Goal: Task Accomplishment & Management: Manage account settings

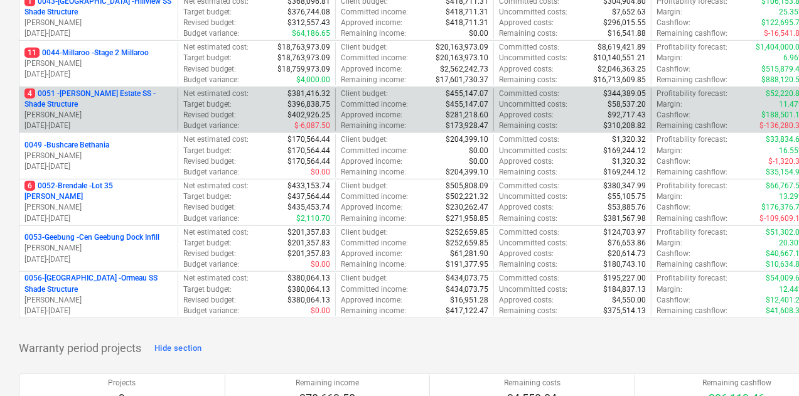
scroll to position [377, 0]
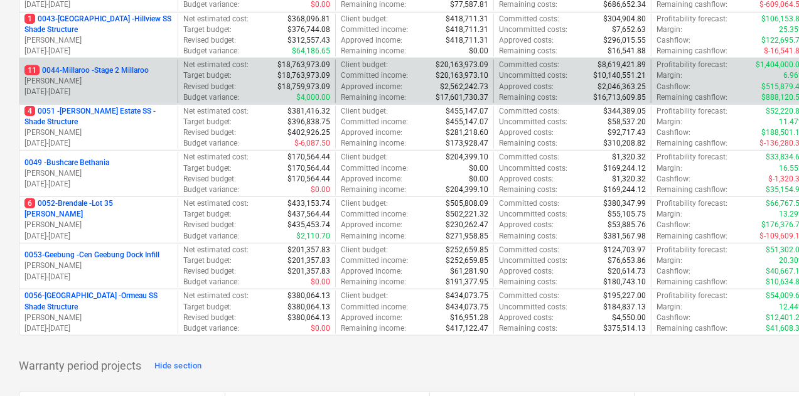
click at [131, 71] on p "11 0044-Millaroo - Stage 2 Millaroo" at bounding box center [86, 70] width 124 height 11
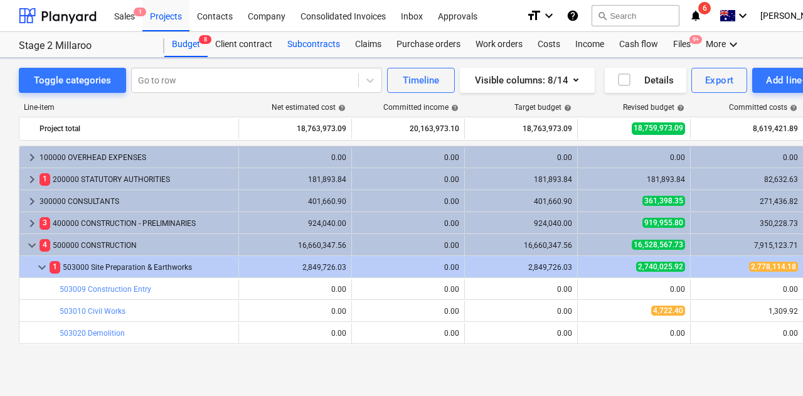
click at [301, 41] on div "Subcontracts" at bounding box center [314, 44] width 68 height 25
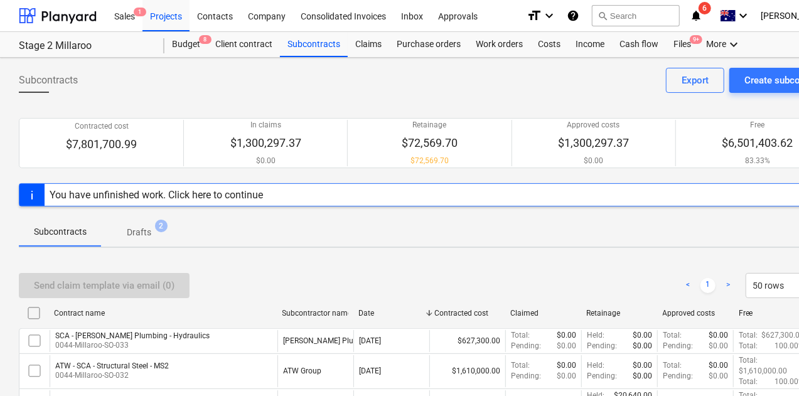
click at [136, 230] on p "Drafts" at bounding box center [139, 232] width 24 height 13
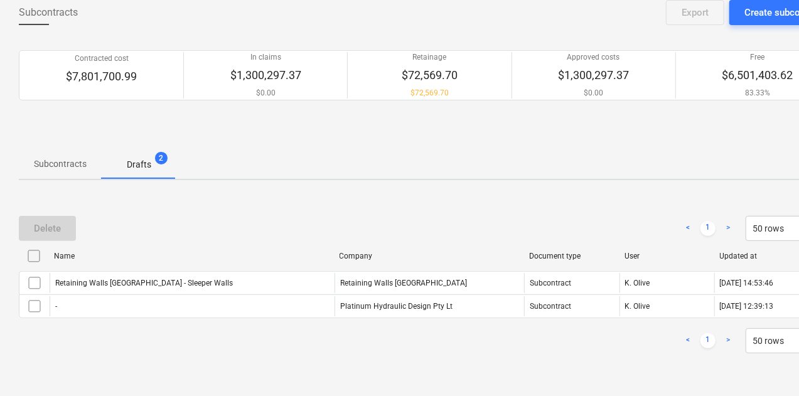
scroll to position [69, 0]
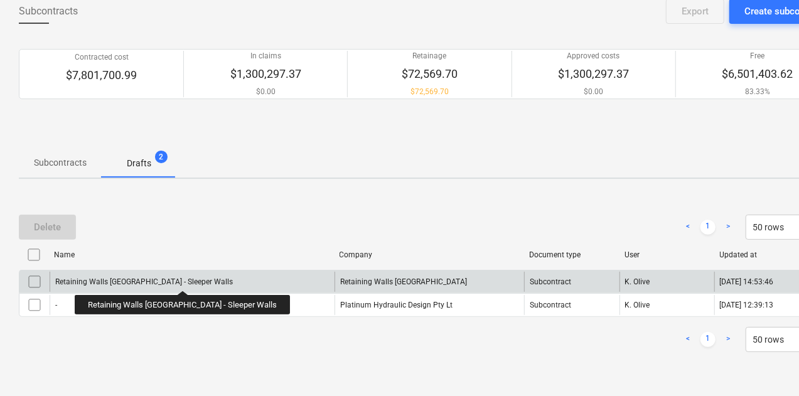
click at [144, 273] on div "Retaining Walls [GEOGRAPHIC_DATA] - Sleeper Walls" at bounding box center [192, 282] width 285 height 20
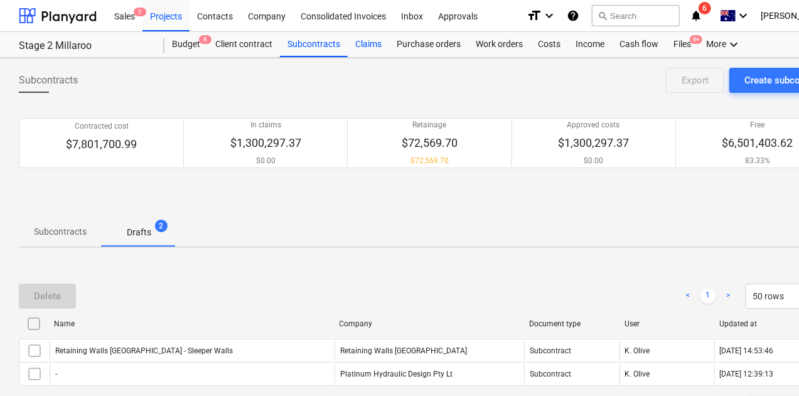
click at [360, 44] on div "Claims" at bounding box center [368, 44] width 41 height 25
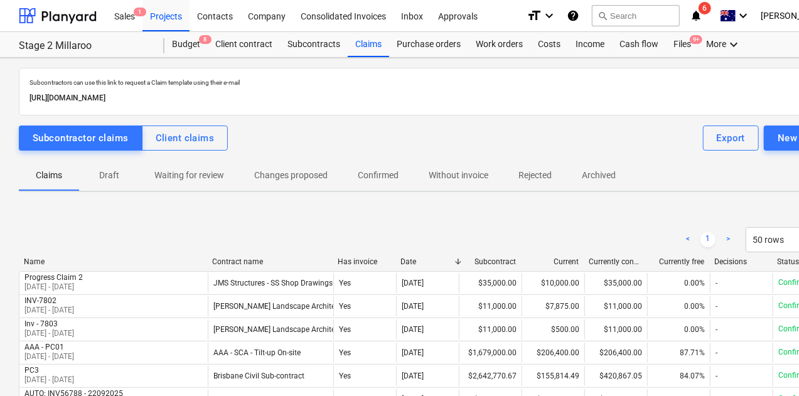
click at [109, 170] on p "Draft" at bounding box center [109, 175] width 30 height 13
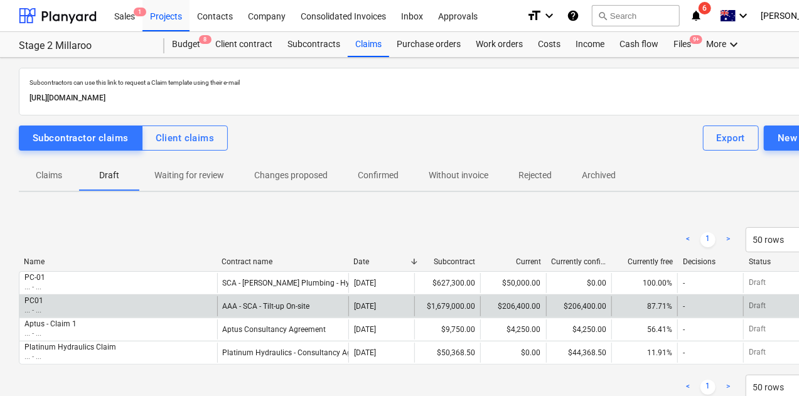
click at [232, 296] on div "AAA - SCA - Tilt-up On-site" at bounding box center [283, 306] width 132 height 20
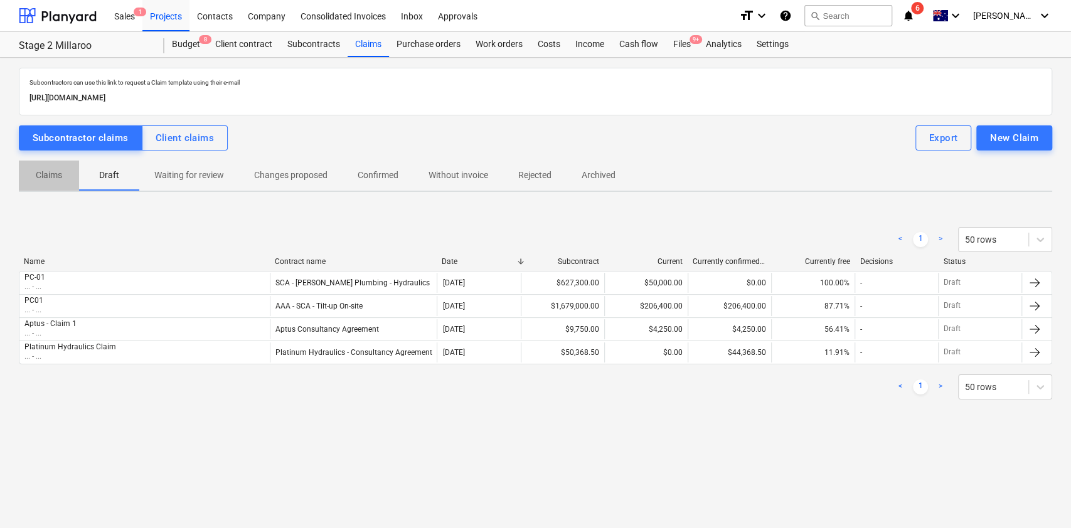
click at [47, 169] on p "Claims" at bounding box center [49, 175] width 30 height 13
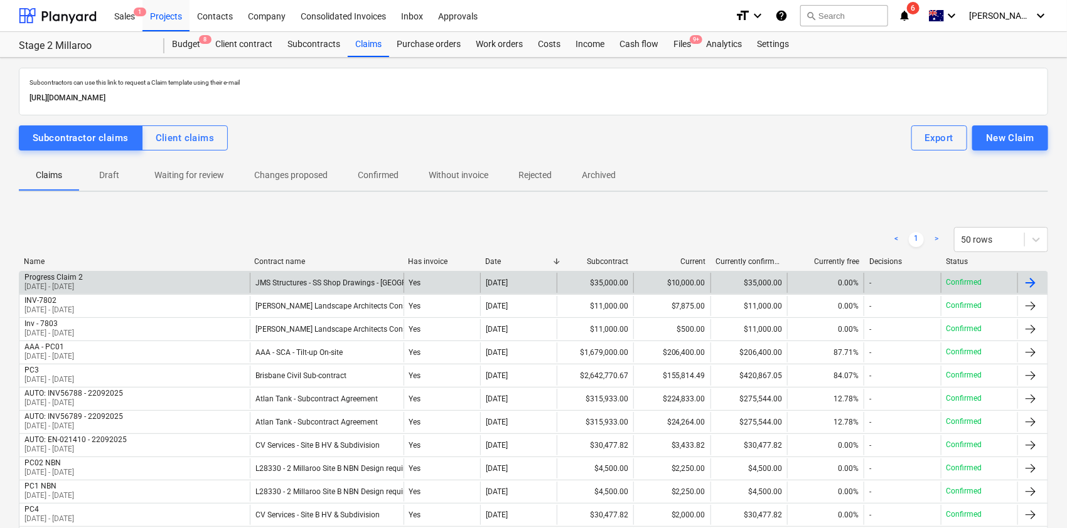
click at [83, 281] on div "Progress Claim 2" at bounding box center [53, 277] width 58 height 9
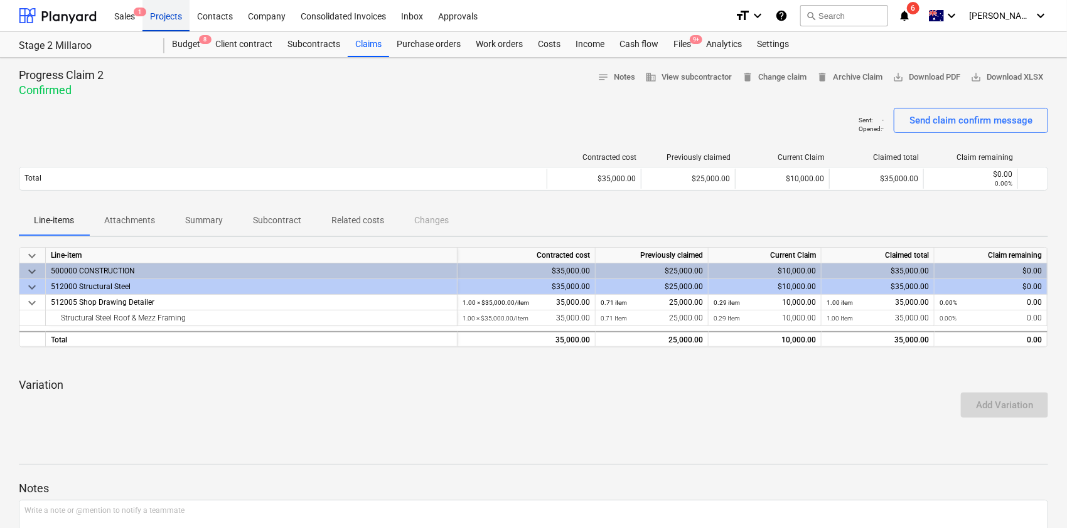
click at [170, 18] on div "Projects" at bounding box center [165, 15] width 47 height 32
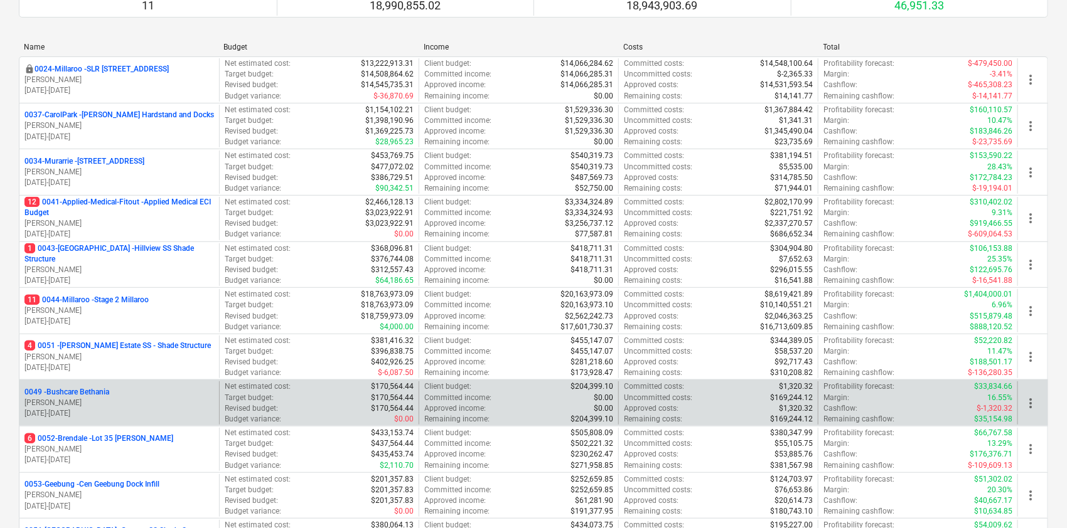
scroll to position [251, 0]
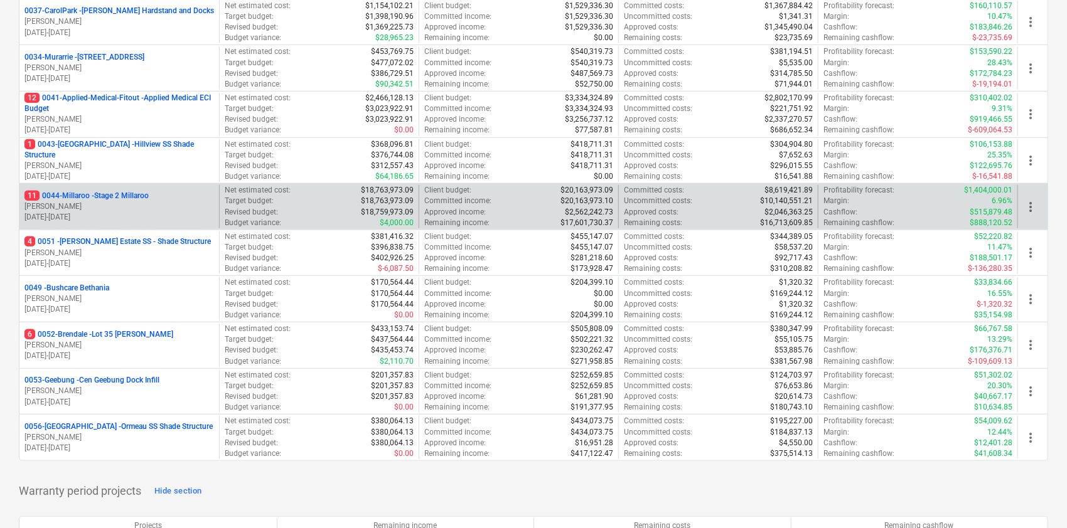
click at [109, 198] on p "11 0044-Millaroo - Stage 2 Millaroo" at bounding box center [86, 196] width 124 height 11
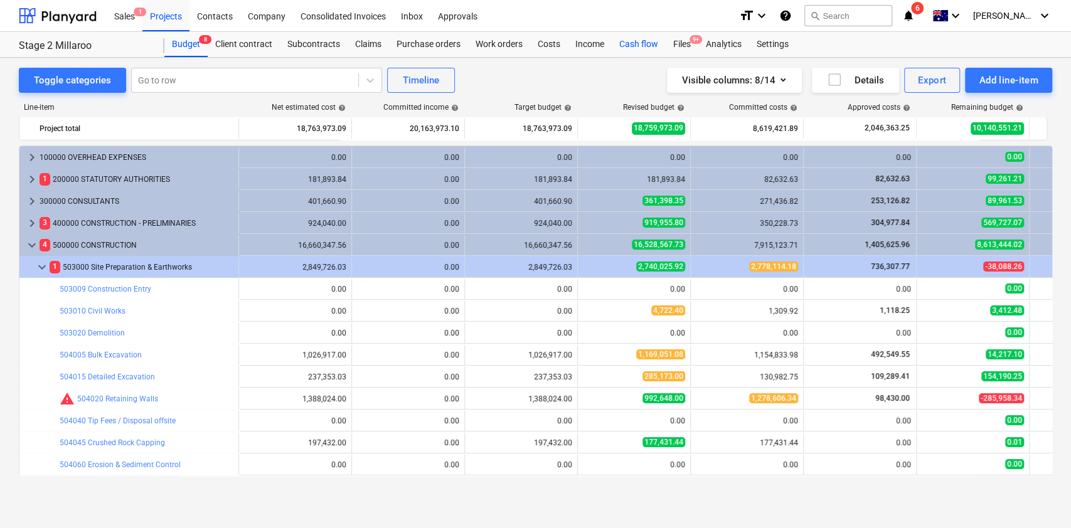
click at [637, 41] on div "Cash flow" at bounding box center [639, 44] width 54 height 25
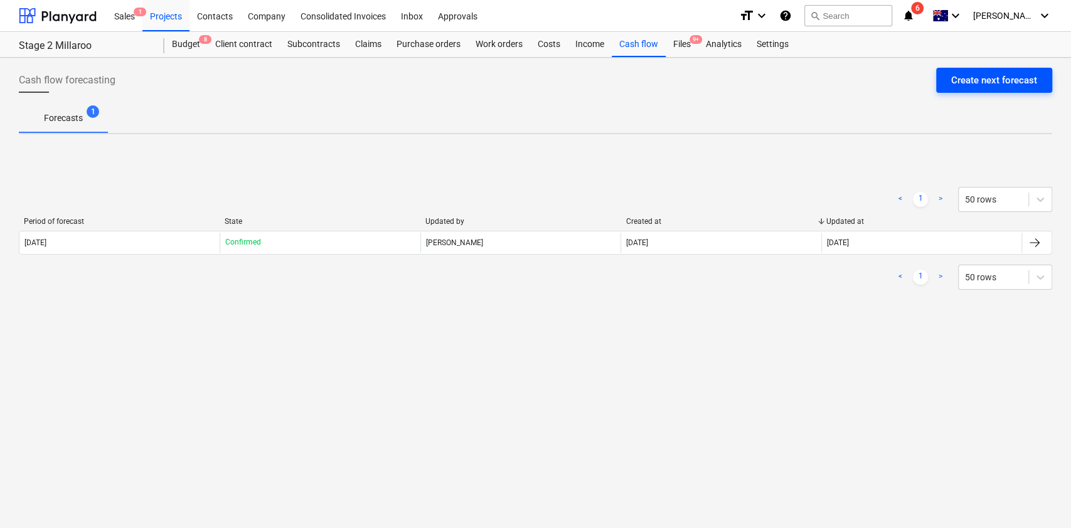
click at [798, 73] on div "Create next forecast" at bounding box center [994, 80] width 86 height 16
click at [798, 88] on div "Create next forecast" at bounding box center [994, 80] width 86 height 16
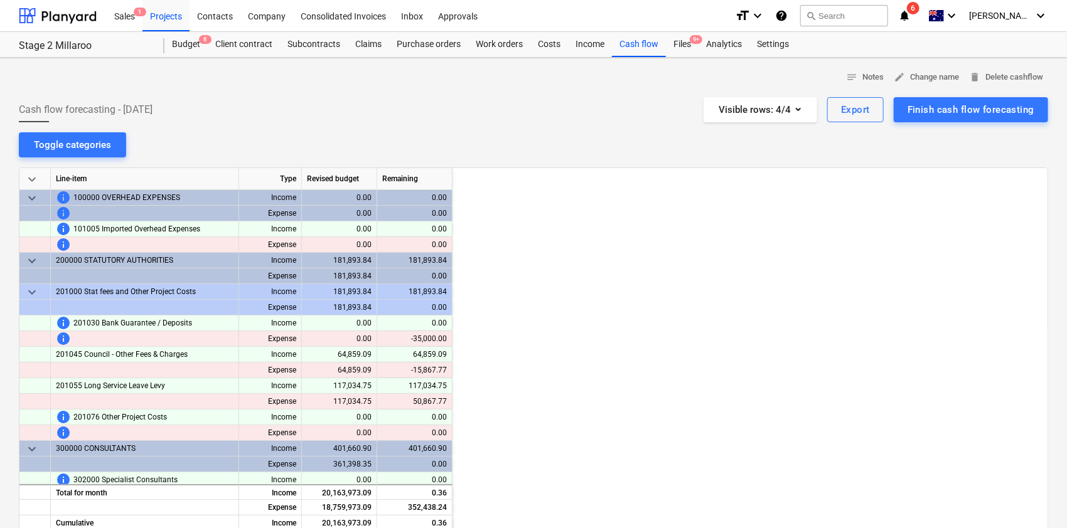
scroll to position [0, 879]
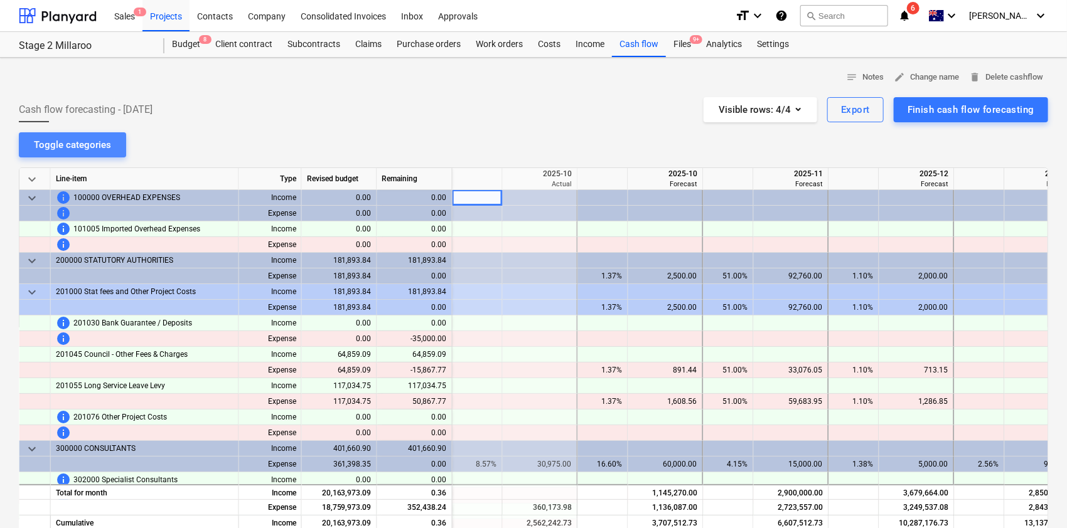
click at [73, 138] on div "Toggle categories" at bounding box center [72, 145] width 77 height 16
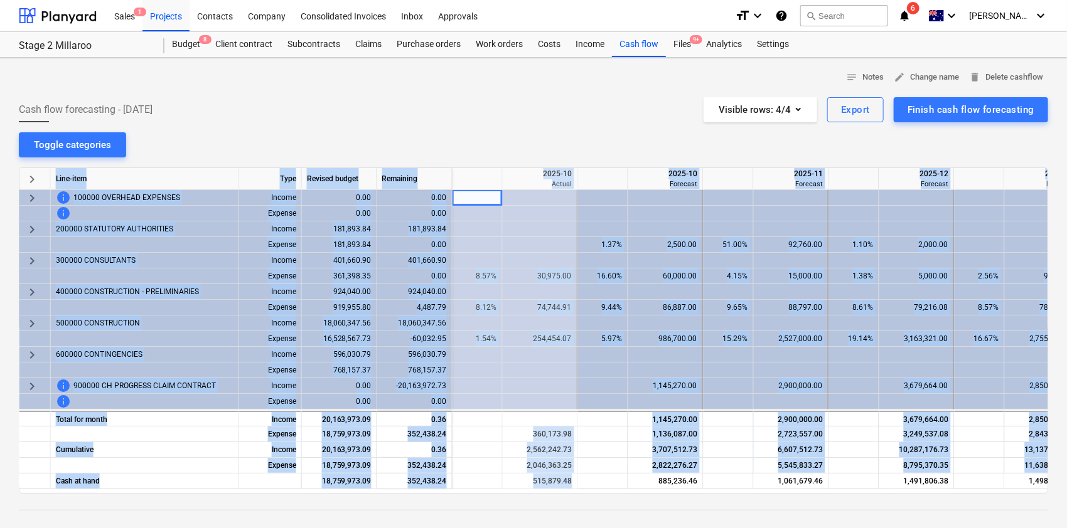
drag, startPoint x: 627, startPoint y: 486, endPoint x: 650, endPoint y: 493, distance: 23.6
click at [650, 395] on div "keyboard_arrow_right Line-item Type Revised budget Remaining 2025-09 Actual 202…" at bounding box center [533, 331] width 1029 height 326
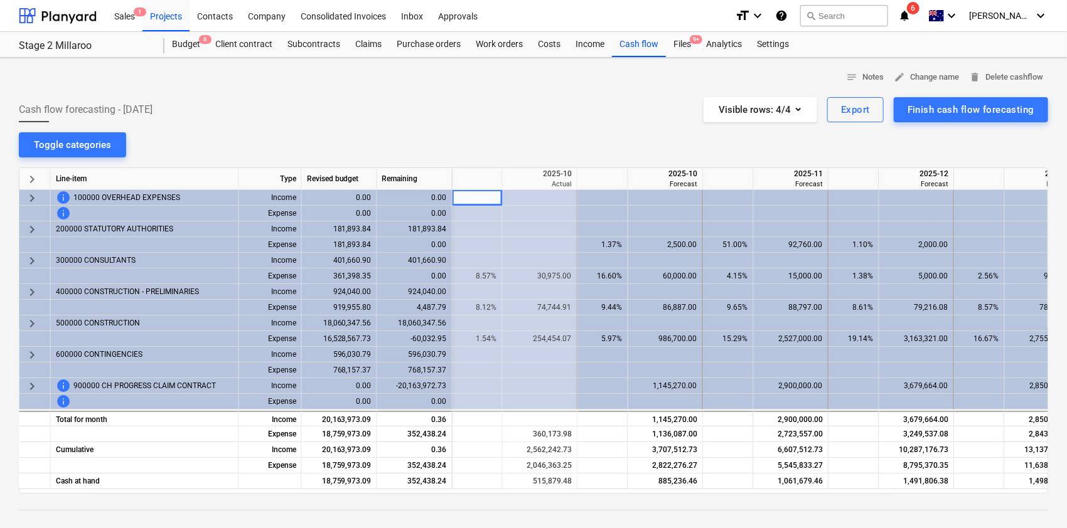
drag, startPoint x: 571, startPoint y: 493, endPoint x: 583, endPoint y: 492, distance: 12.0
click at [583, 395] on div "keyboard_arrow_right Line-item Type Revised budget Remaining 2025-09 Actual 202…" at bounding box center [533, 331] width 1029 height 326
drag, startPoint x: 583, startPoint y: 488, endPoint x: 649, endPoint y: 498, distance: 66.7
click at [649, 395] on div "notes Notes edit Change name delete Delete cashflow Cash flow forecasting - [DA…" at bounding box center [533, 364] width 1067 height 612
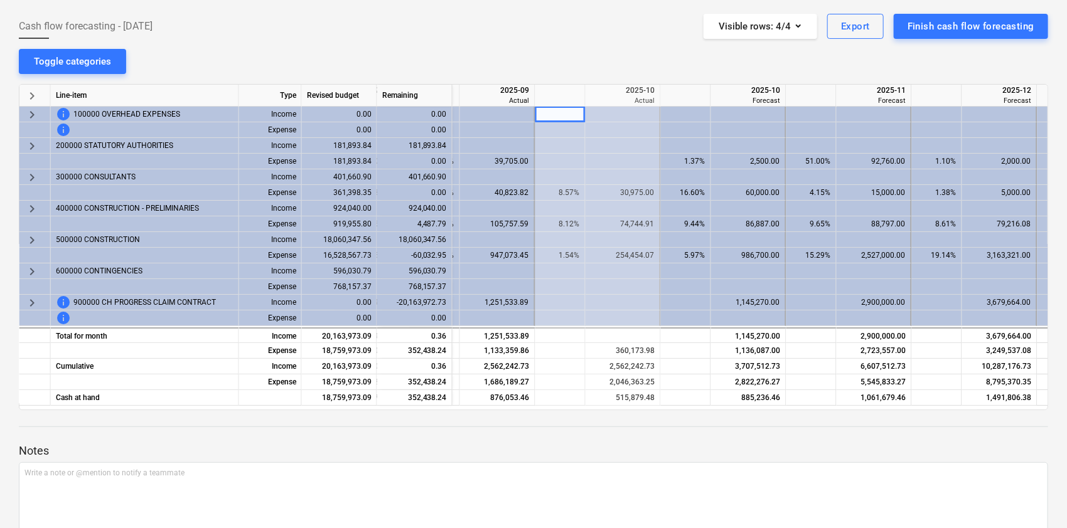
scroll to position [0, 0]
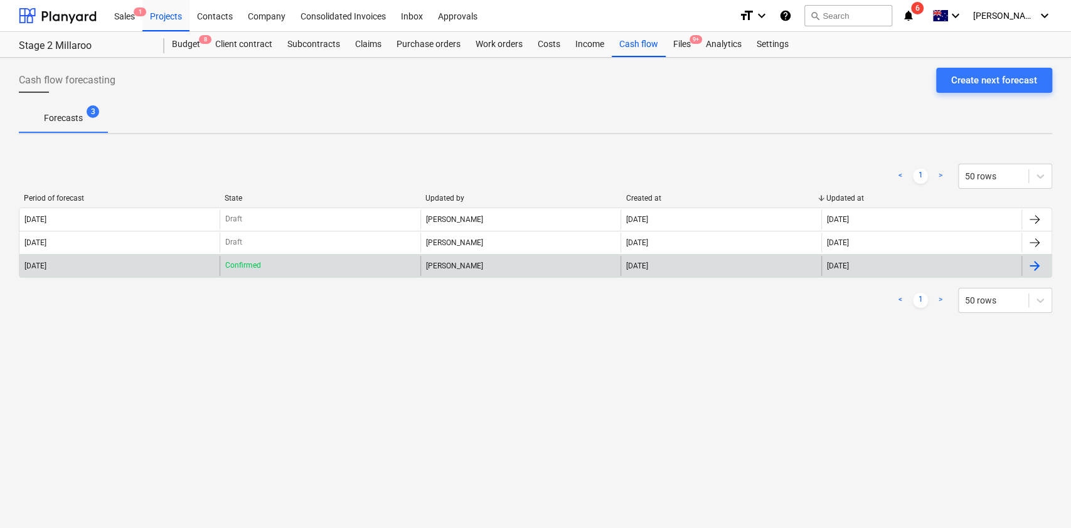
click at [252, 267] on p "Confirmed" at bounding box center [243, 265] width 36 height 11
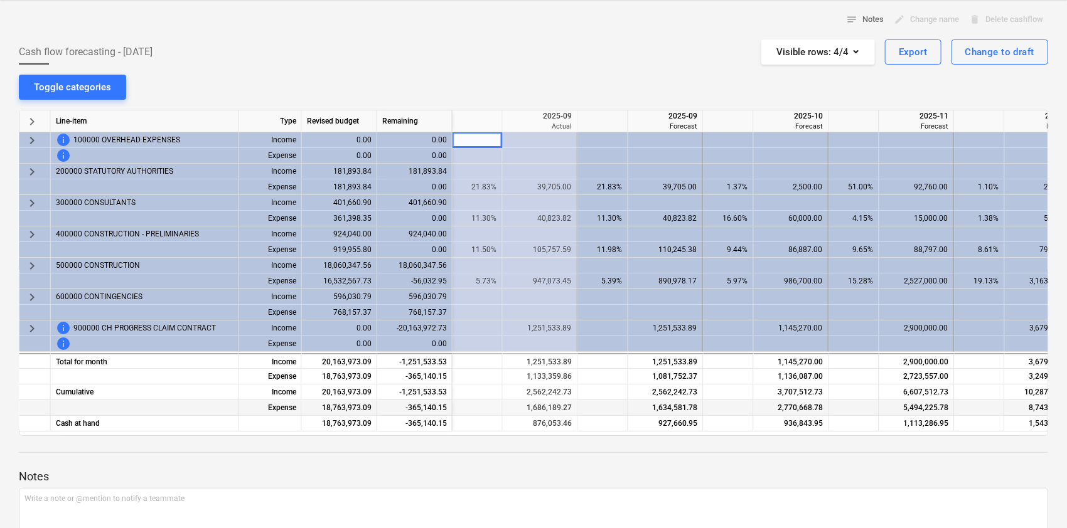
scroll to position [83, 0]
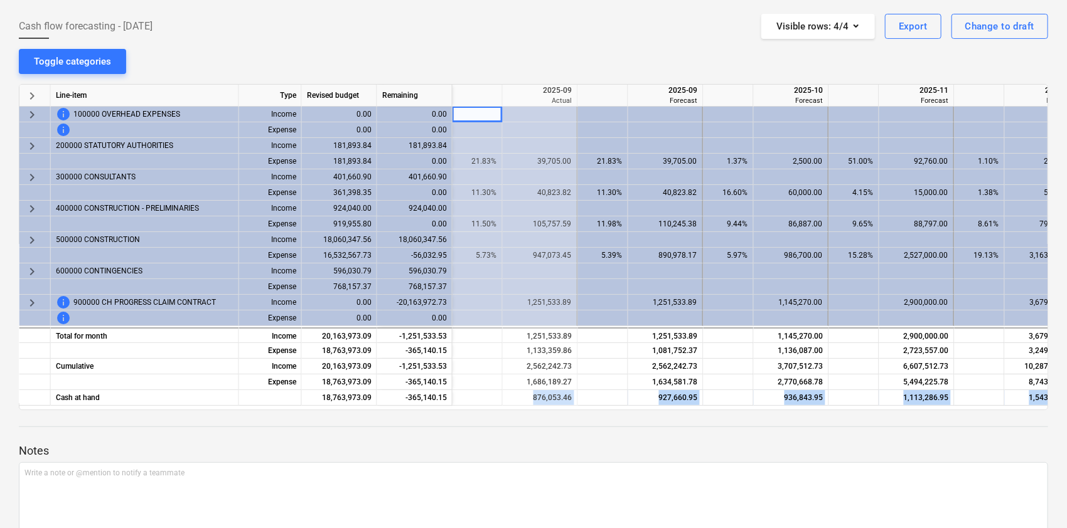
drag, startPoint x: 506, startPoint y: 404, endPoint x: 472, endPoint y: 405, distance: 34.5
click at [463, 395] on div "notes Notes edit Change name delete Delete cashflow Cash flow forecasting - [DA…" at bounding box center [533, 280] width 1067 height 612
click at [548, 395] on div "Notes Write a note or @mention to notify a teammate ﻿ Save" at bounding box center [533, 493] width 1029 height 166
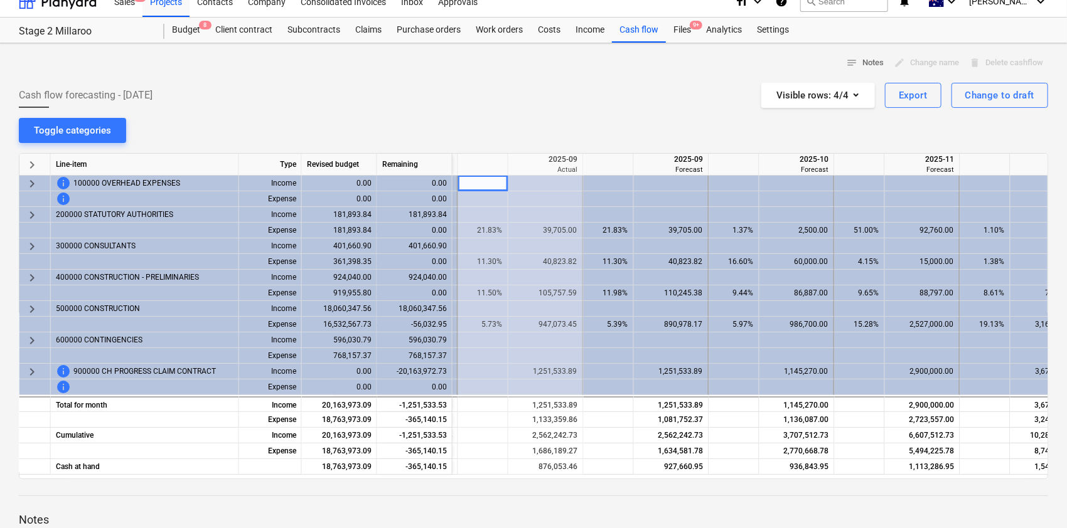
scroll to position [0, 0]
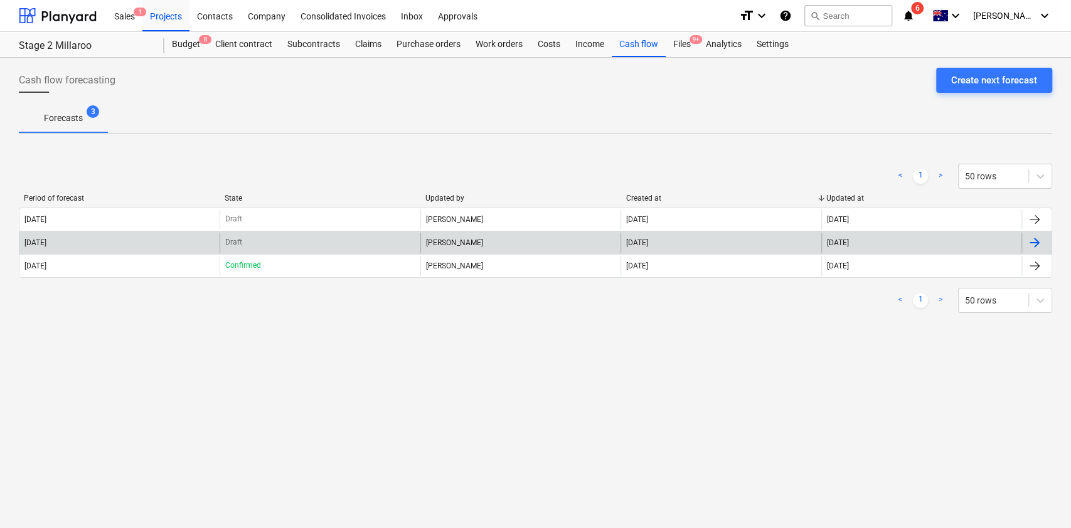
click at [442, 236] on div "[PERSON_NAME]" at bounding box center [520, 243] width 200 height 20
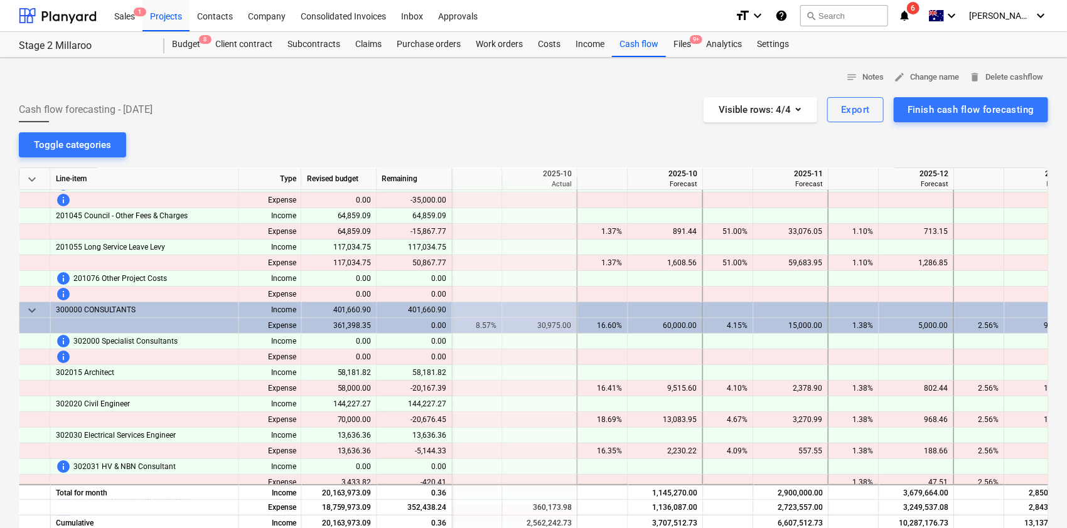
scroll to position [251, 879]
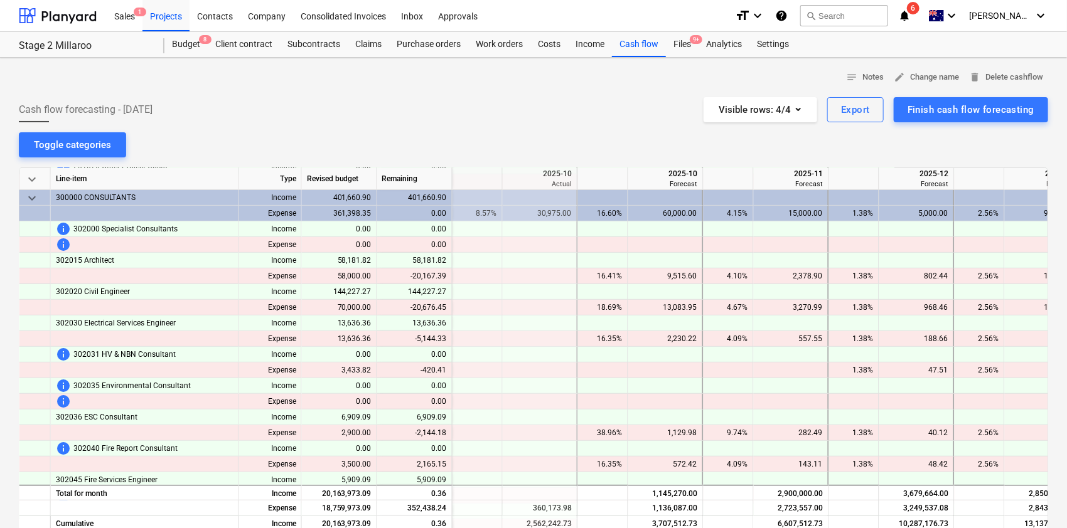
click at [97, 142] on div "Toggle categories" at bounding box center [72, 145] width 77 height 16
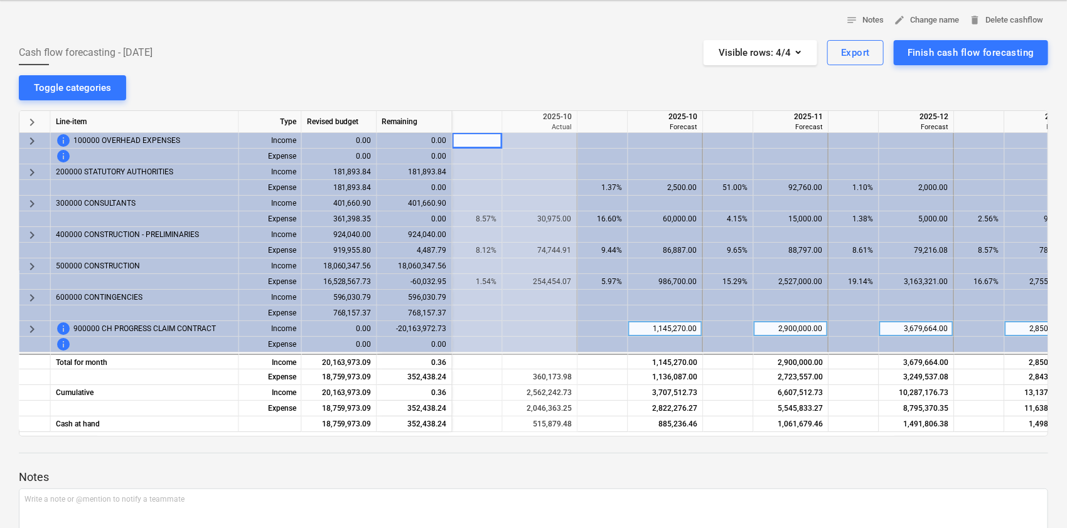
scroll to position [83, 0]
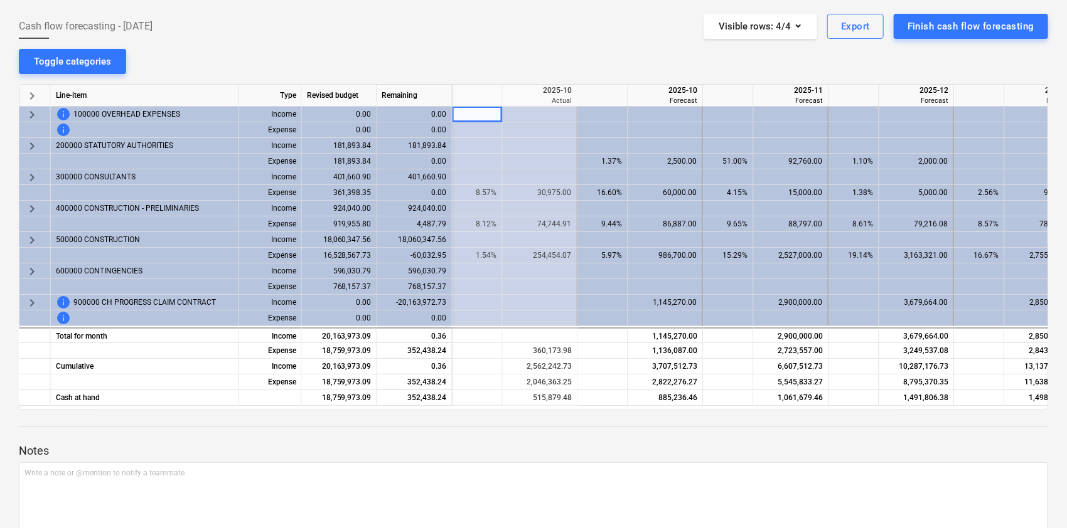
drag, startPoint x: 588, startPoint y: 409, endPoint x: 597, endPoint y: 409, distance: 8.8
click at [597, 395] on div "keyboard_arrow_right Line-item Type Revised budget Remaining 2025-09 Actual 202…" at bounding box center [533, 247] width 1029 height 326
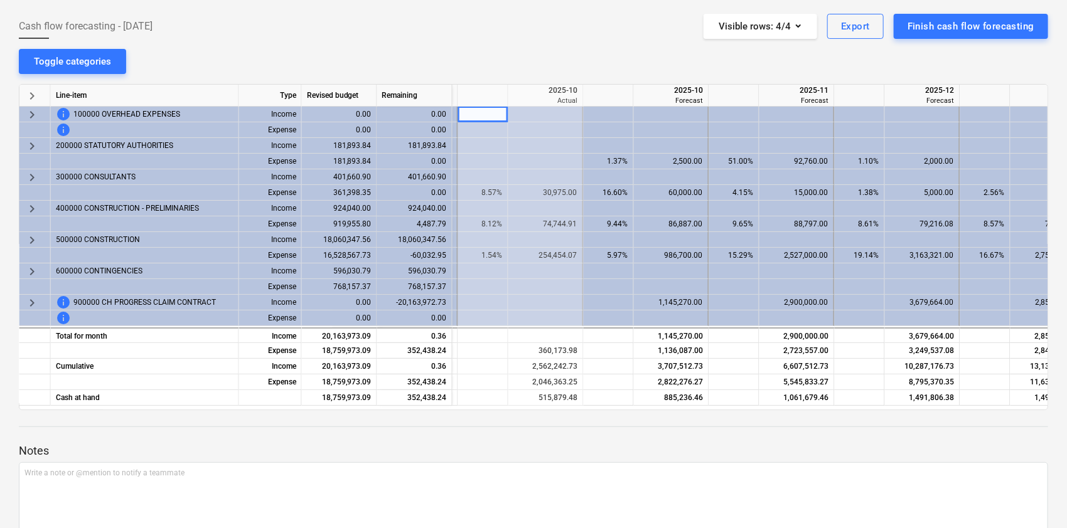
scroll to position [0, 877]
click at [397, 41] on div "notes Notes edit Change name delete Delete cashflow Cash flow forecasting - [DA…" at bounding box center [533, 280] width 1067 height 612
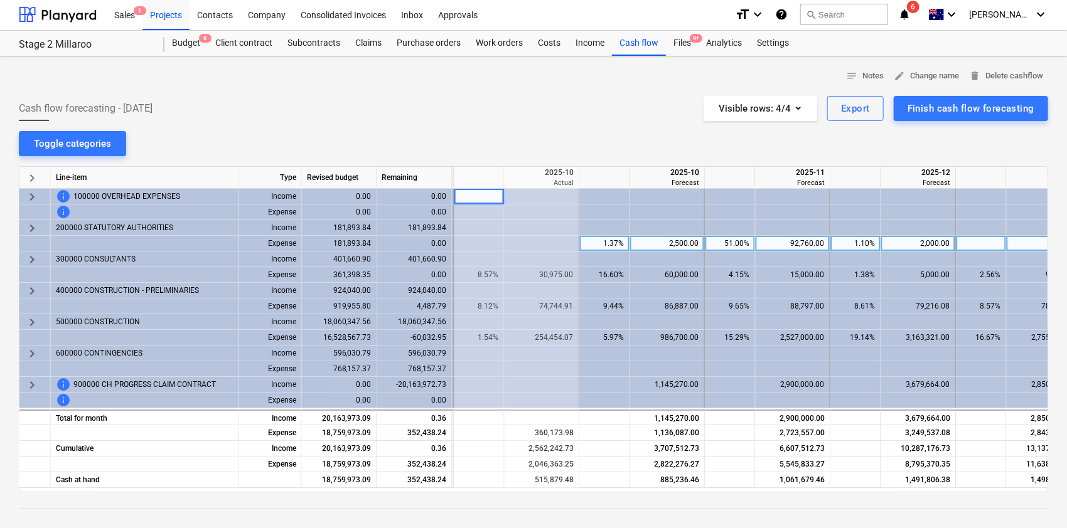
scroll to position [0, 0]
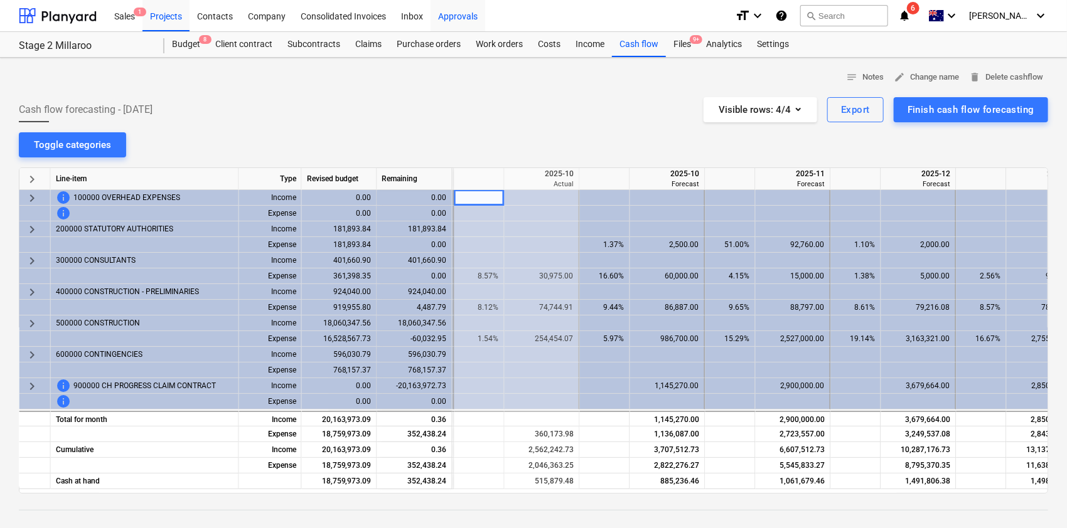
click at [464, 13] on div "Approvals" at bounding box center [458, 15] width 55 height 32
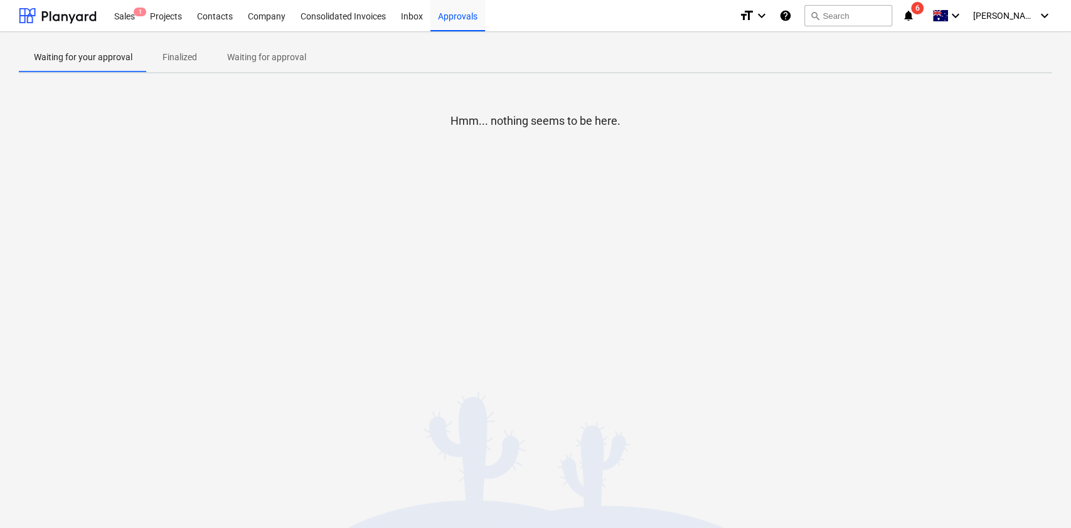
click at [179, 51] on p "Finalized" at bounding box center [180, 57] width 35 height 13
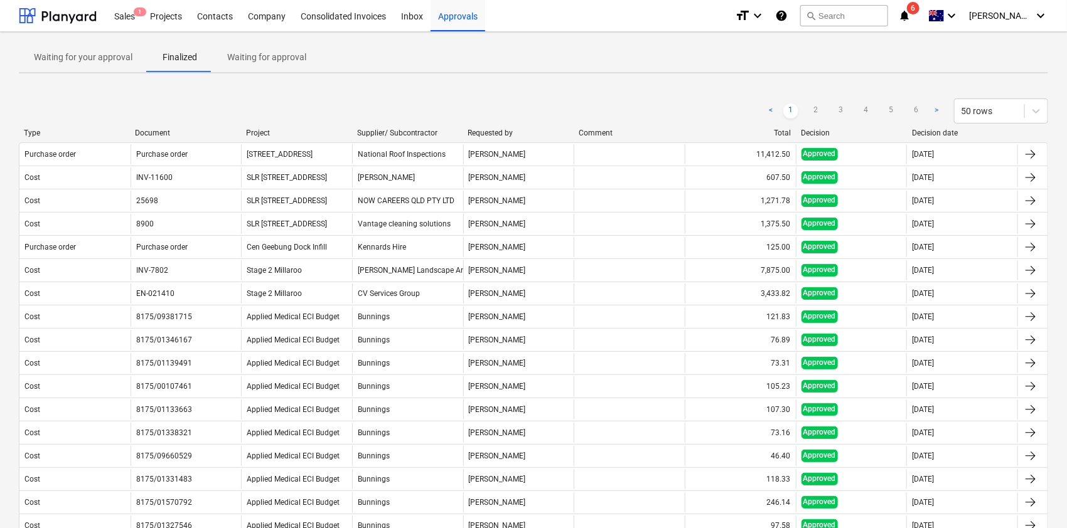
click at [798, 135] on div "Decision" at bounding box center [851, 133] width 101 height 9
click at [798, 134] on div "Decision" at bounding box center [851, 133] width 101 height 9
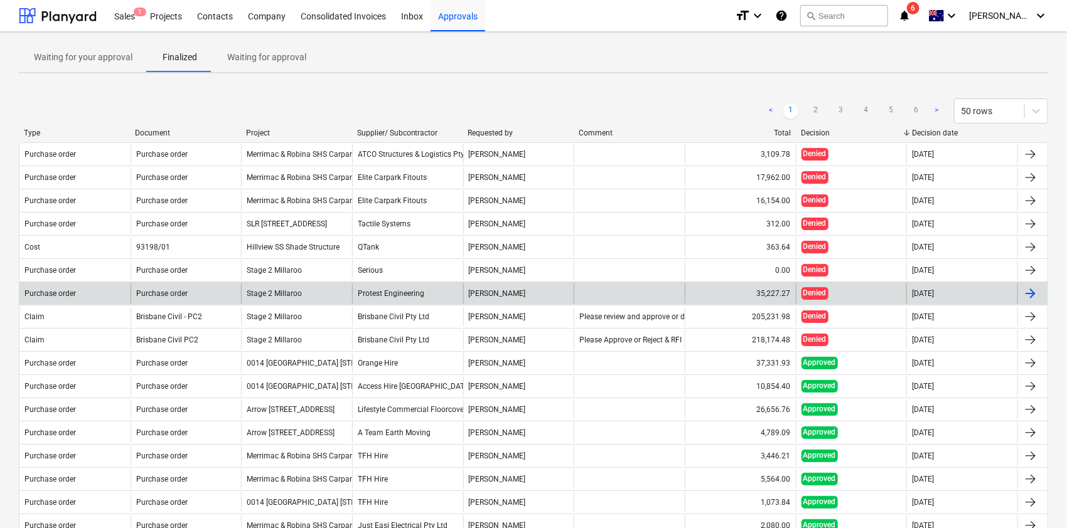
click at [88, 291] on div "Purchase order" at bounding box center [74, 294] width 111 height 20
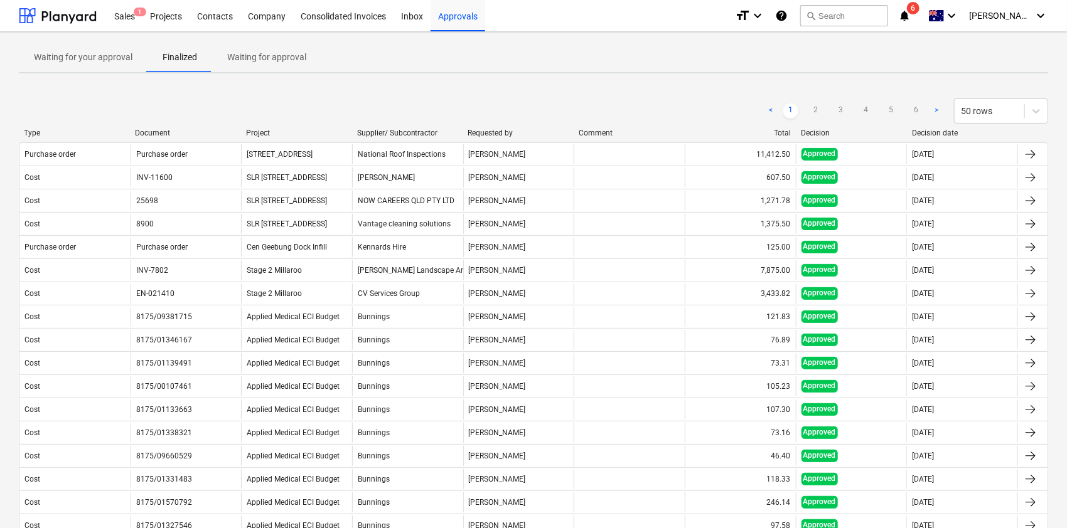
click at [798, 130] on div "Decision" at bounding box center [851, 133] width 101 height 9
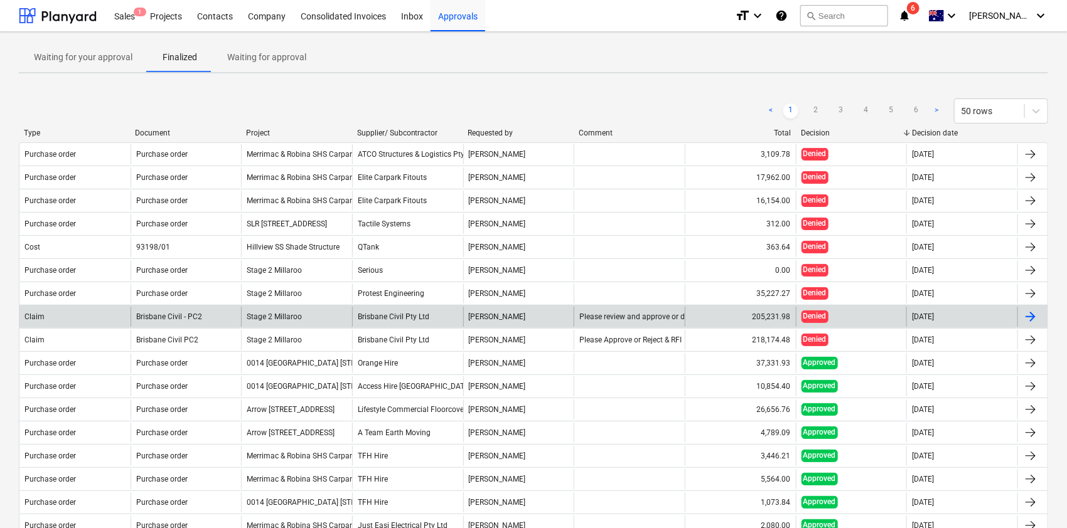
click at [166, 309] on div "Brisbane Civil - PC2" at bounding box center [186, 317] width 111 height 20
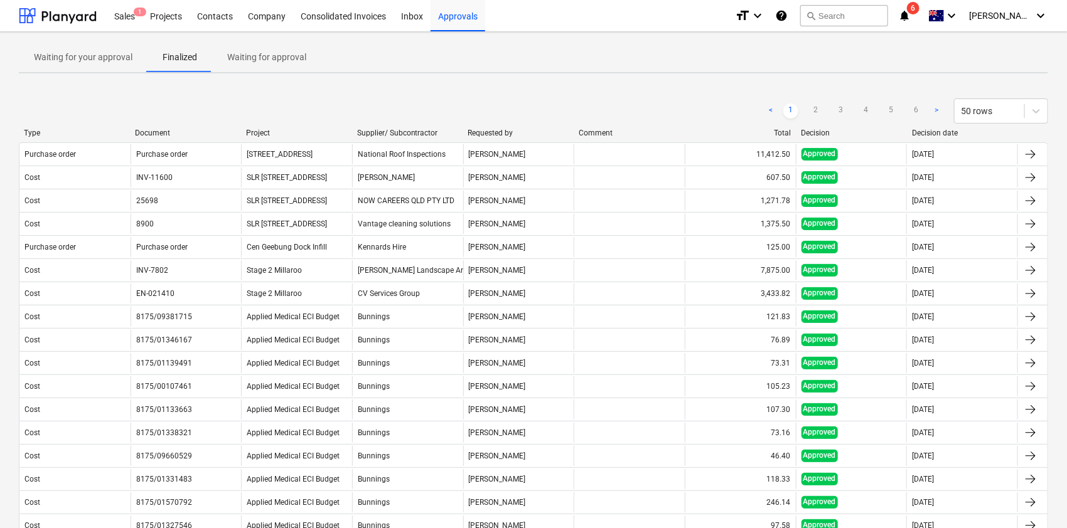
click at [798, 133] on div "Decision" at bounding box center [851, 133] width 101 height 9
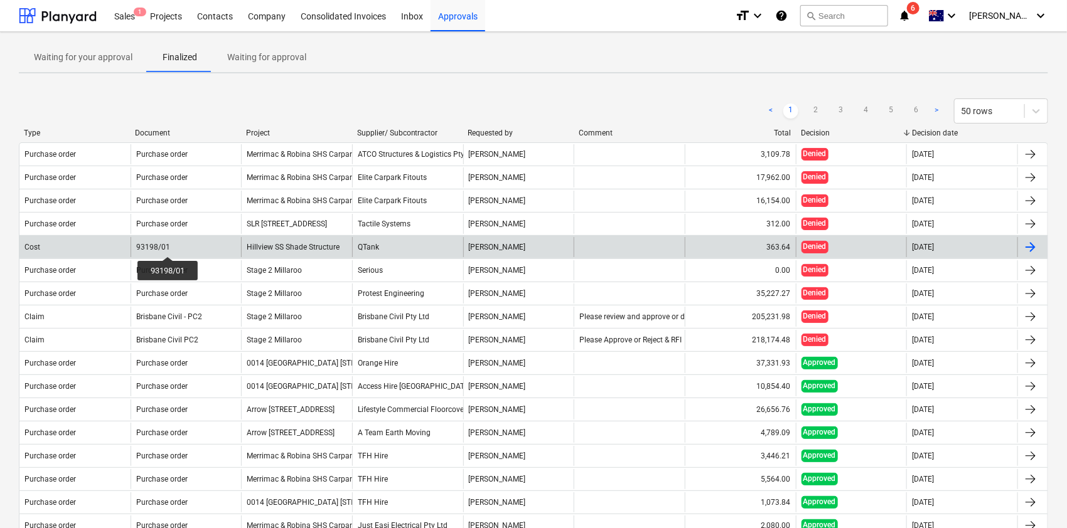
click at [168, 245] on div "93198/01" at bounding box center [153, 247] width 34 height 9
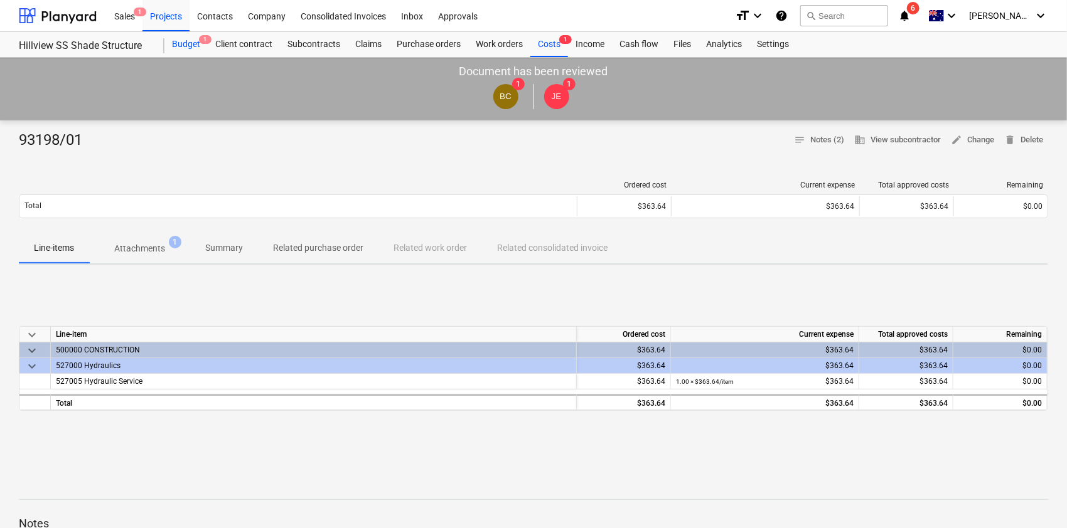
click at [176, 45] on div "Budget 1" at bounding box center [185, 44] width 43 height 25
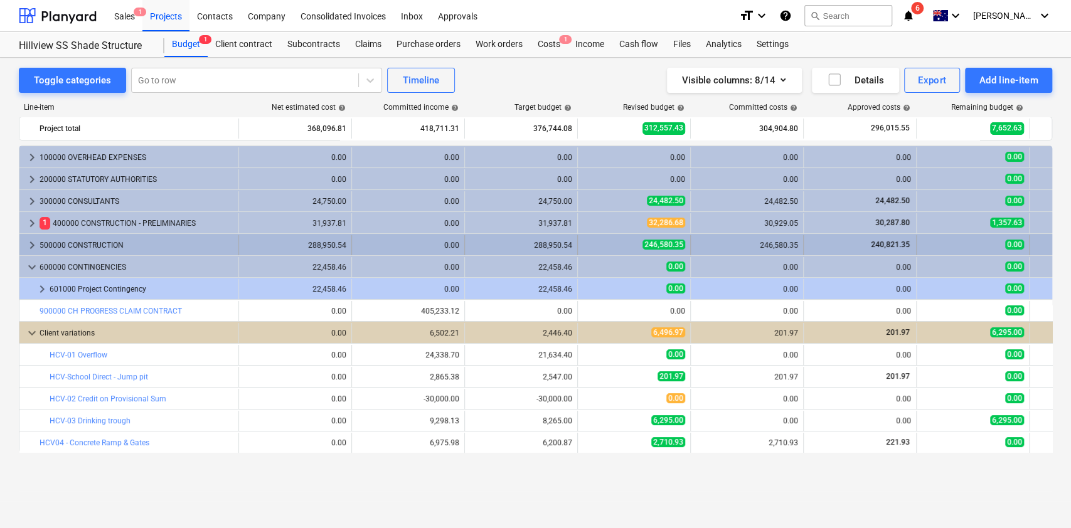
click at [25, 248] on span "keyboard_arrow_right" at bounding box center [31, 245] width 15 height 15
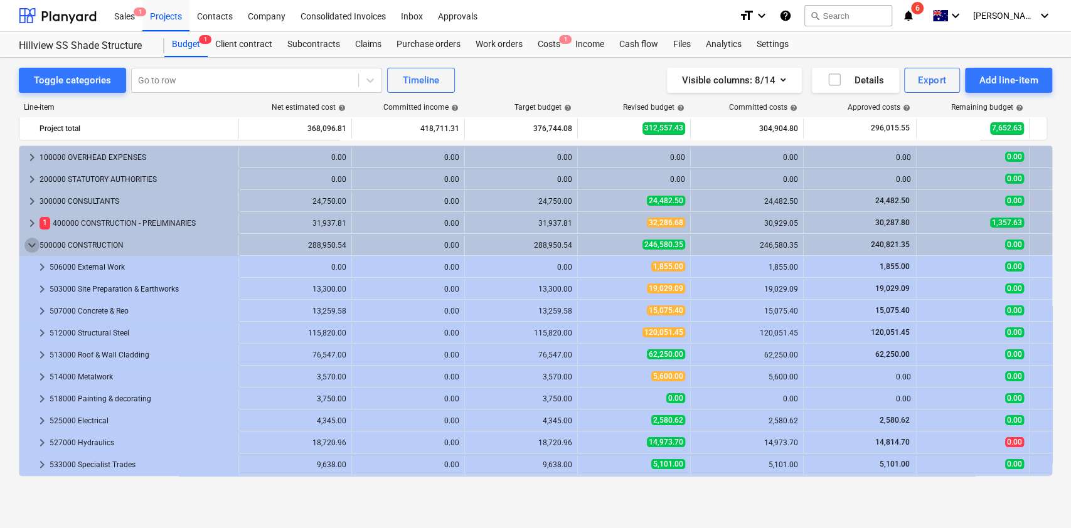
click at [25, 248] on span "keyboard_arrow_down" at bounding box center [31, 245] width 15 height 15
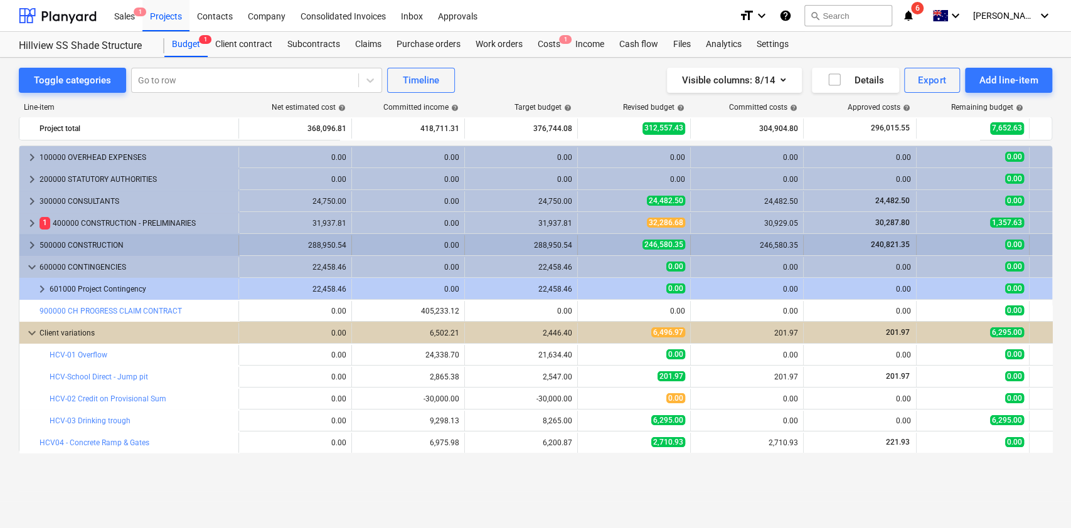
click at [29, 247] on span "keyboard_arrow_right" at bounding box center [31, 245] width 15 height 15
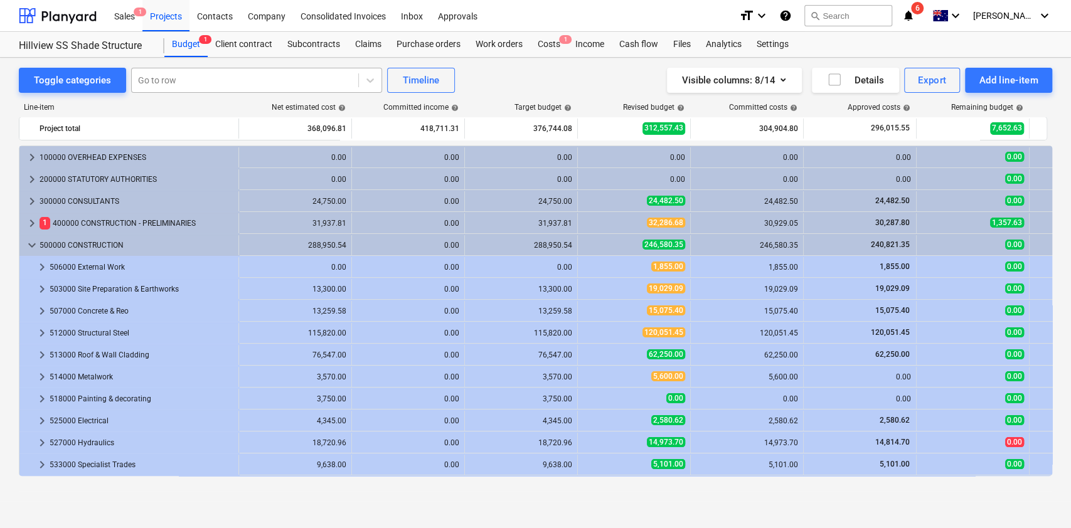
click at [247, 73] on div "Go to row" at bounding box center [245, 81] width 227 height 18
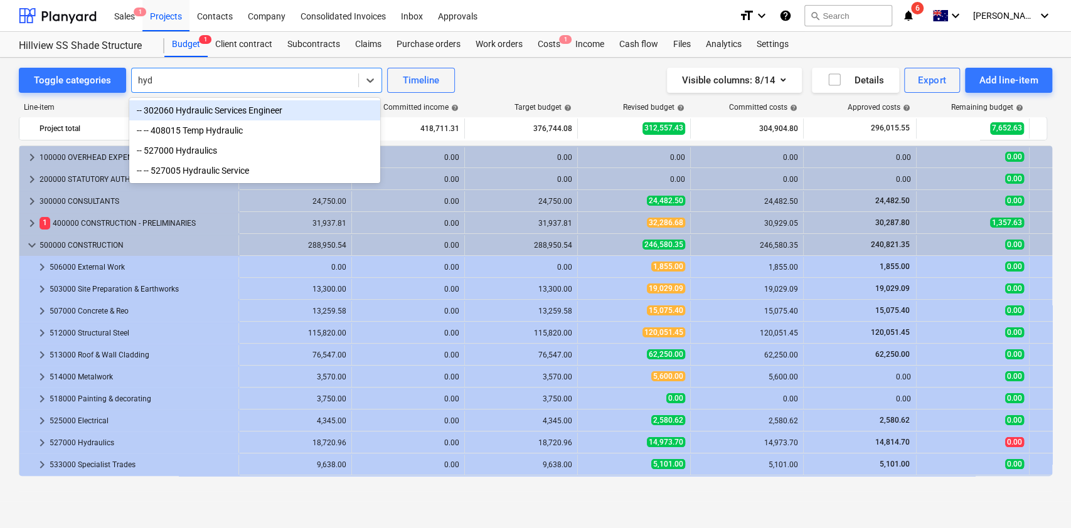
type input "hydr"
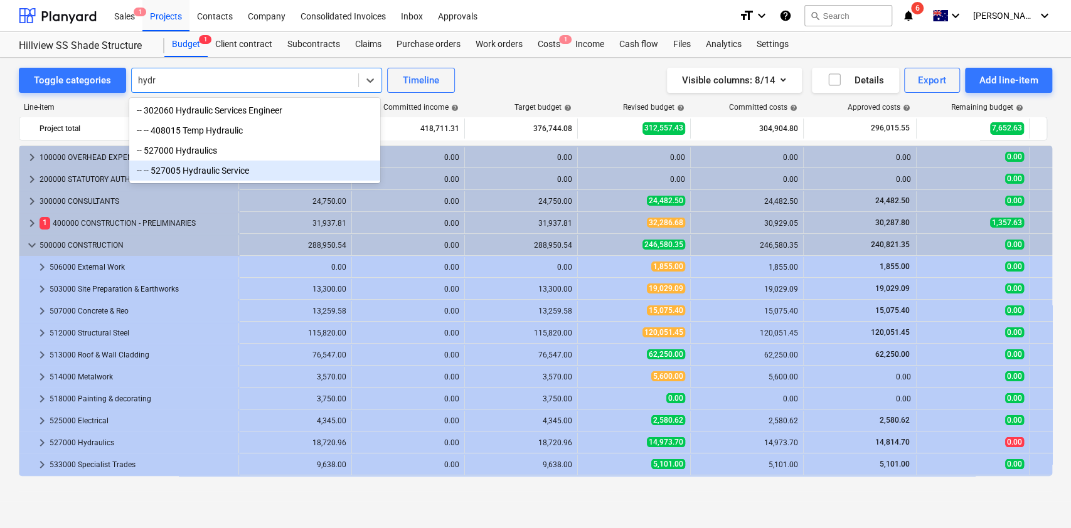
click at [215, 171] on div "-- -- 527005 Hydraulic Service" at bounding box center [254, 171] width 251 height 20
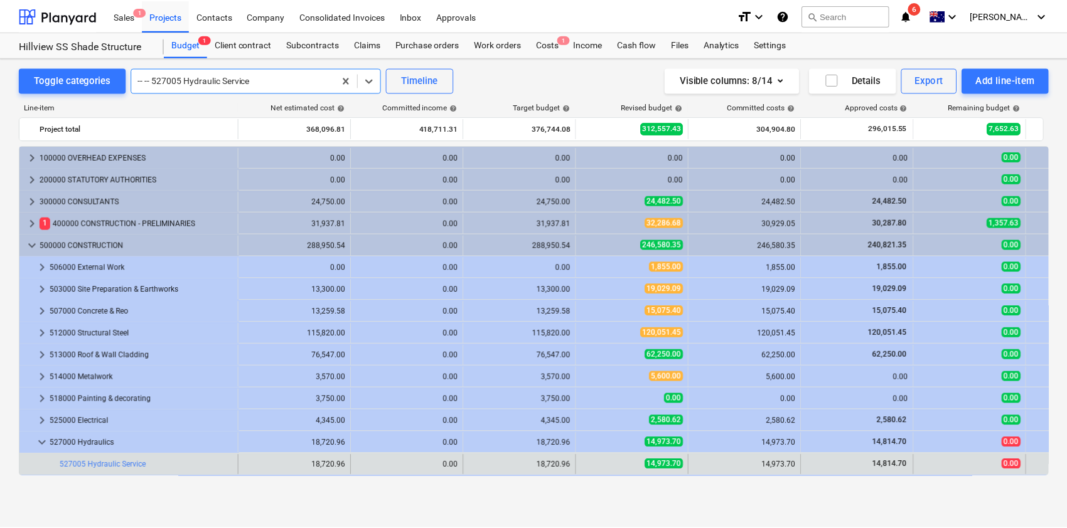
scroll to position [284, 0]
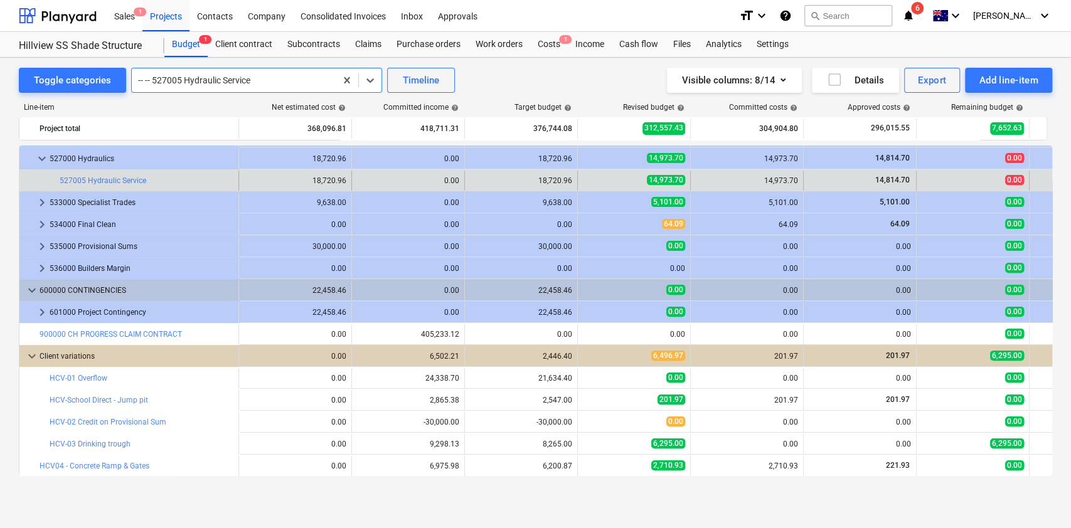
click at [90, 174] on div "bar_chart 527005 Hydraulic Service" at bounding box center [147, 181] width 174 height 20
click at [114, 182] on link "527005 Hydraulic Service" at bounding box center [103, 180] width 87 height 9
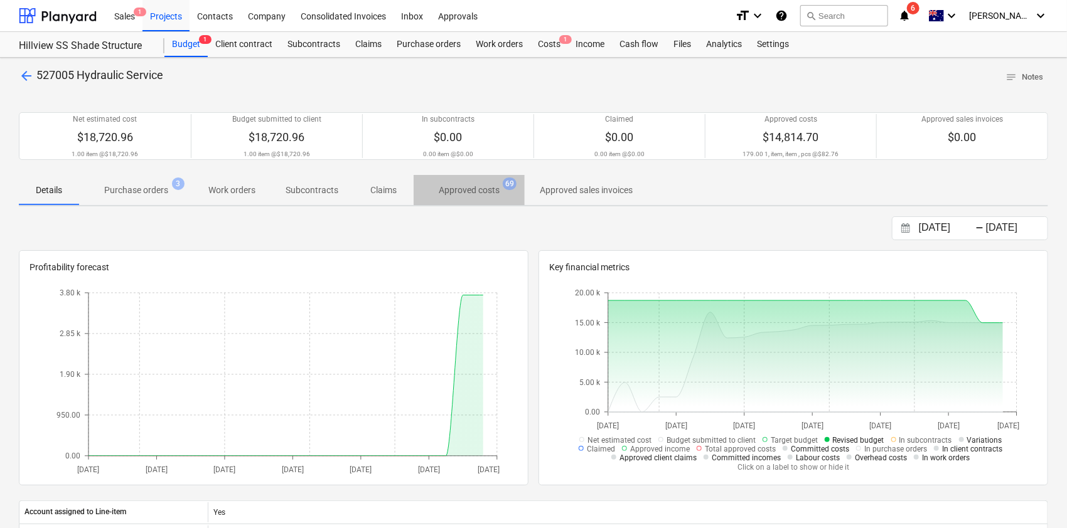
click at [478, 191] on p "Approved costs" at bounding box center [469, 190] width 61 height 13
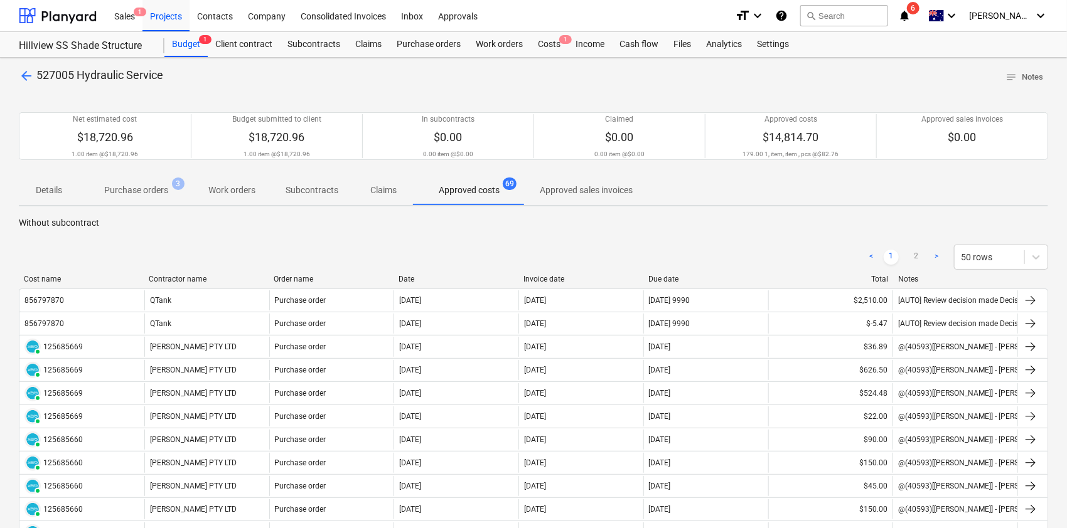
click at [183, 277] on div "Contractor name" at bounding box center [206, 279] width 115 height 9
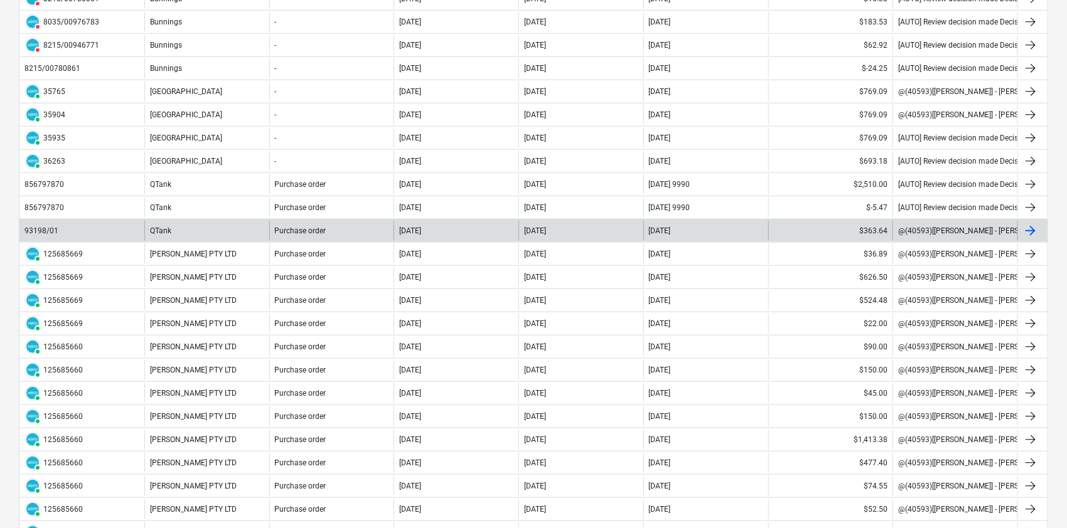
scroll to position [334, 0]
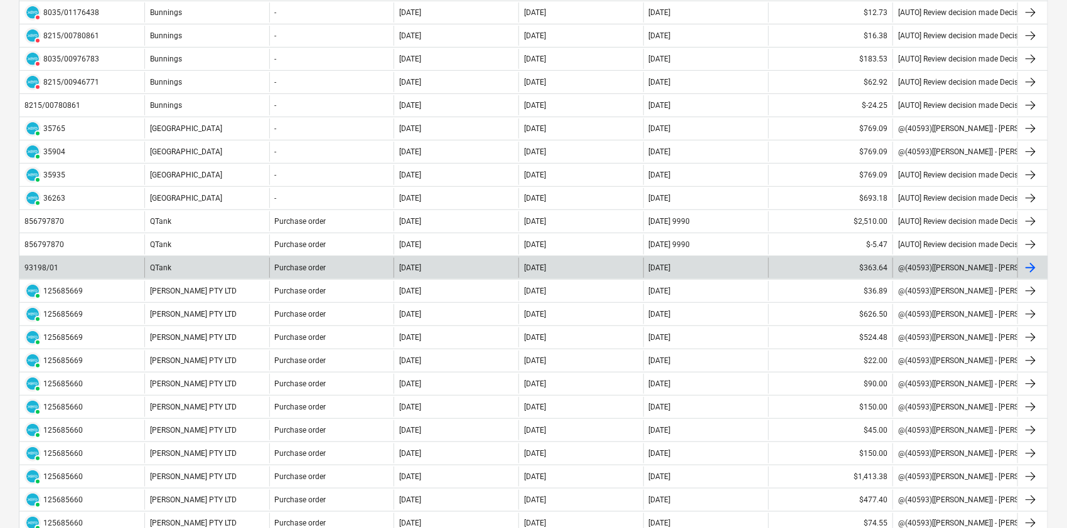
click at [161, 264] on div "QTank" at bounding box center [206, 268] width 125 height 20
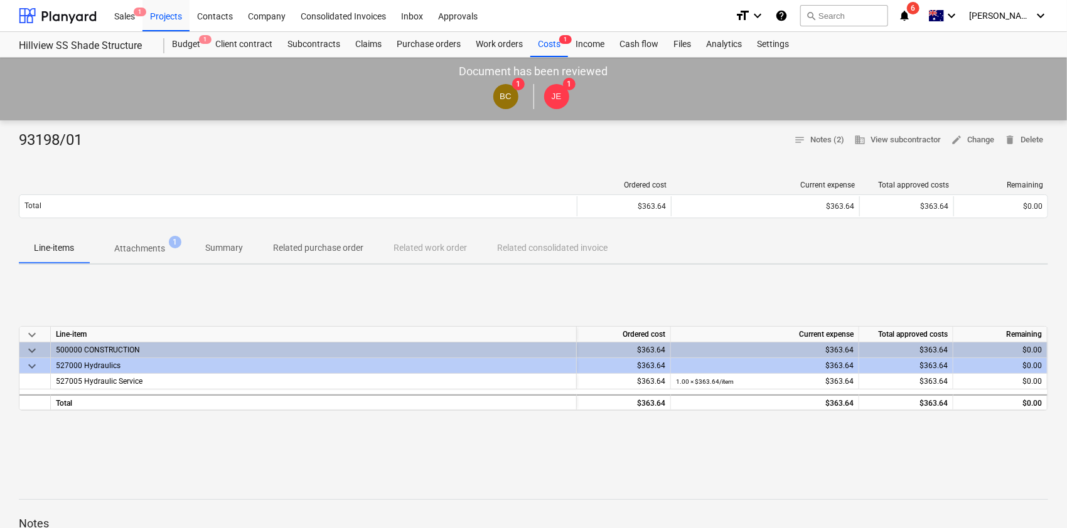
scroll to position [83, 0]
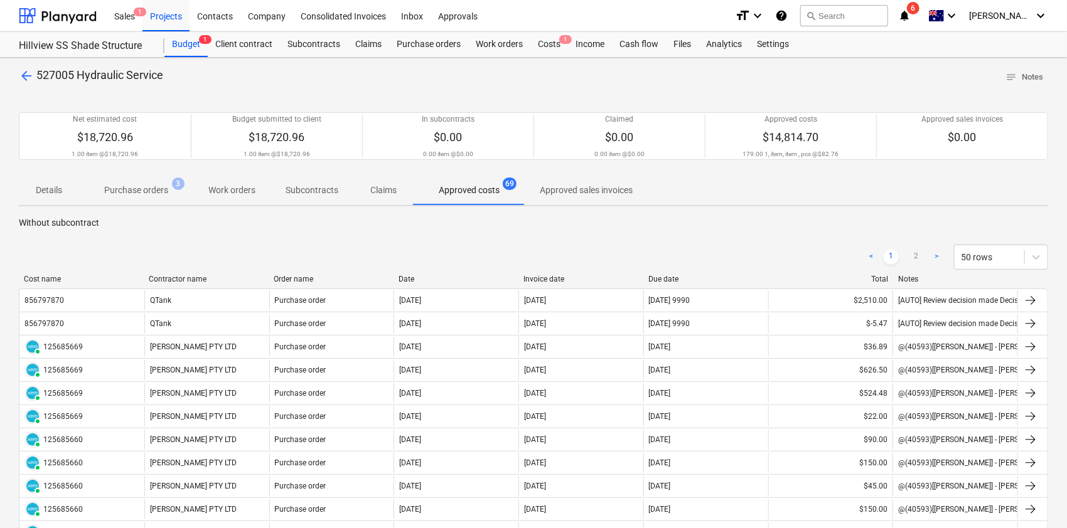
click at [456, 201] on button "Approved costs 69" at bounding box center [469, 190] width 111 height 30
click at [446, 190] on p "Approved costs" at bounding box center [469, 190] width 61 height 13
click at [208, 279] on div "Contractor name" at bounding box center [206, 279] width 115 height 9
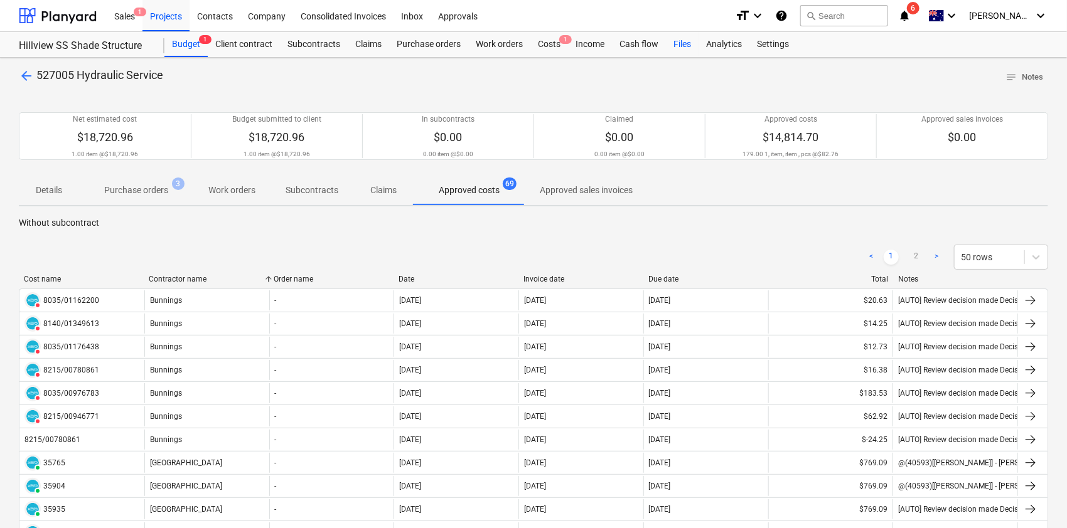
click at [677, 48] on div "Files" at bounding box center [682, 44] width 33 height 25
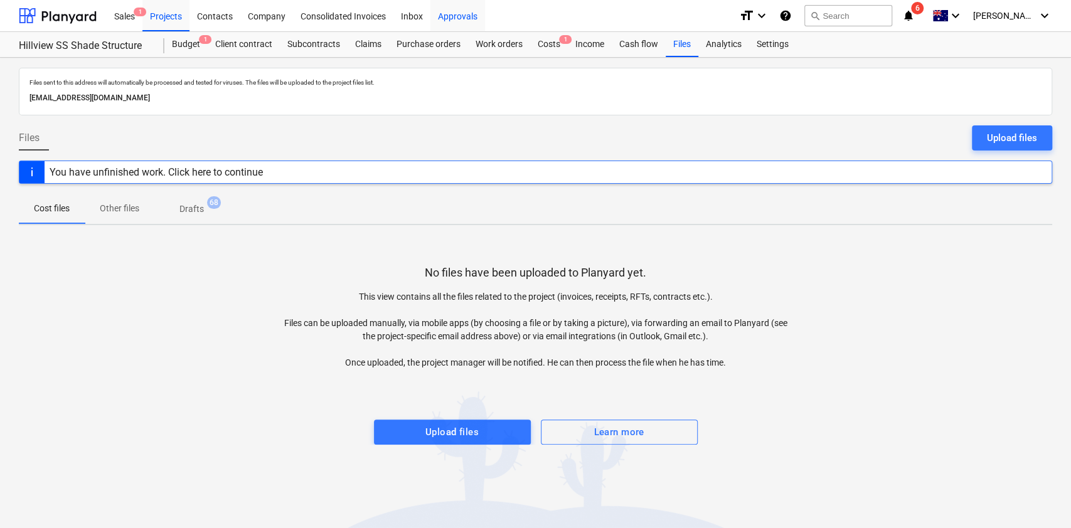
click at [464, 14] on div "Approvals" at bounding box center [458, 15] width 55 height 32
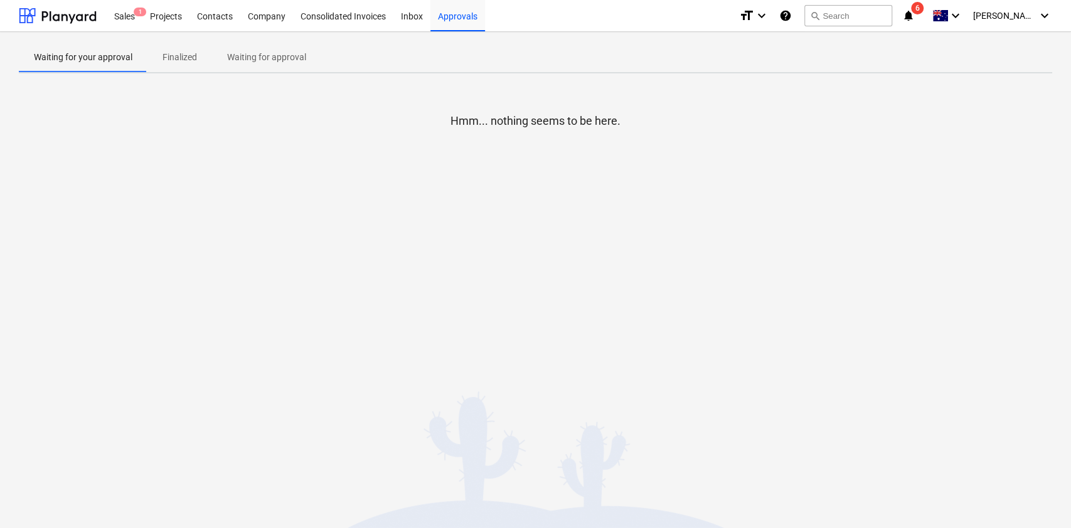
click at [370, 55] on div "Waiting for your approval Finalized Waiting for approval" at bounding box center [536, 57] width 1034 height 30
click at [366, 57] on div "Waiting for your approval Finalized Waiting for approval" at bounding box center [536, 57] width 1034 height 30
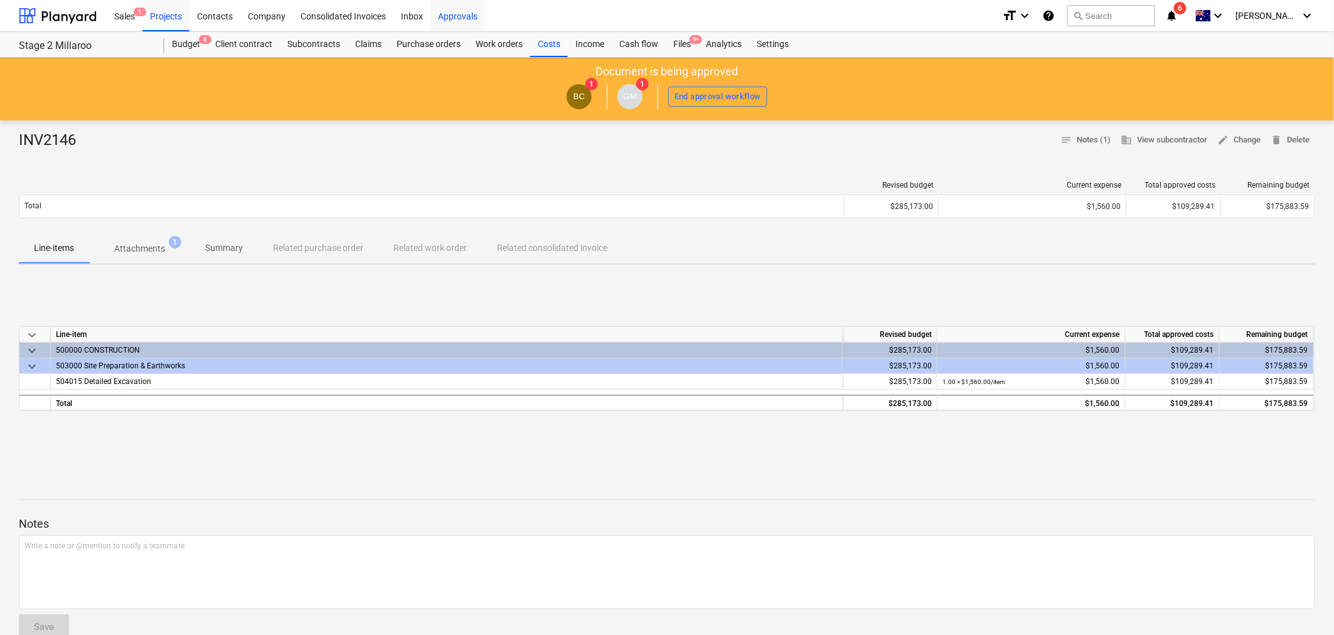
click at [468, 8] on div "Approvals" at bounding box center [458, 15] width 55 height 32
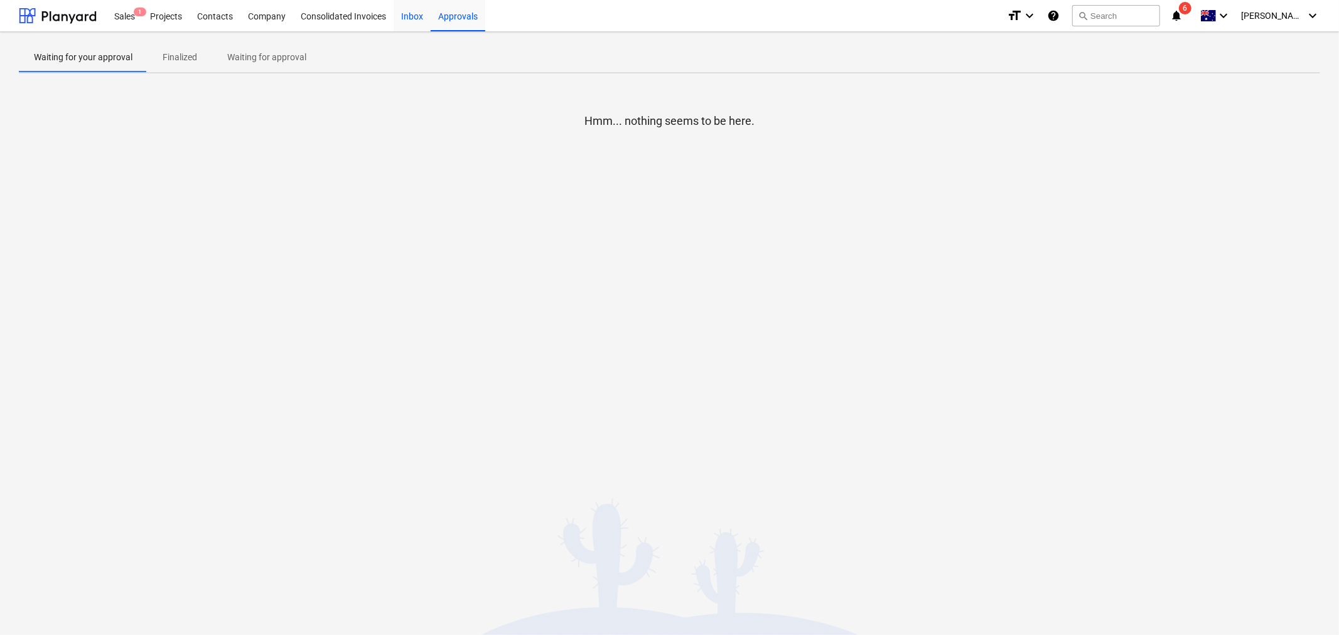
click at [420, 16] on div "Inbox" at bounding box center [411, 15] width 37 height 32
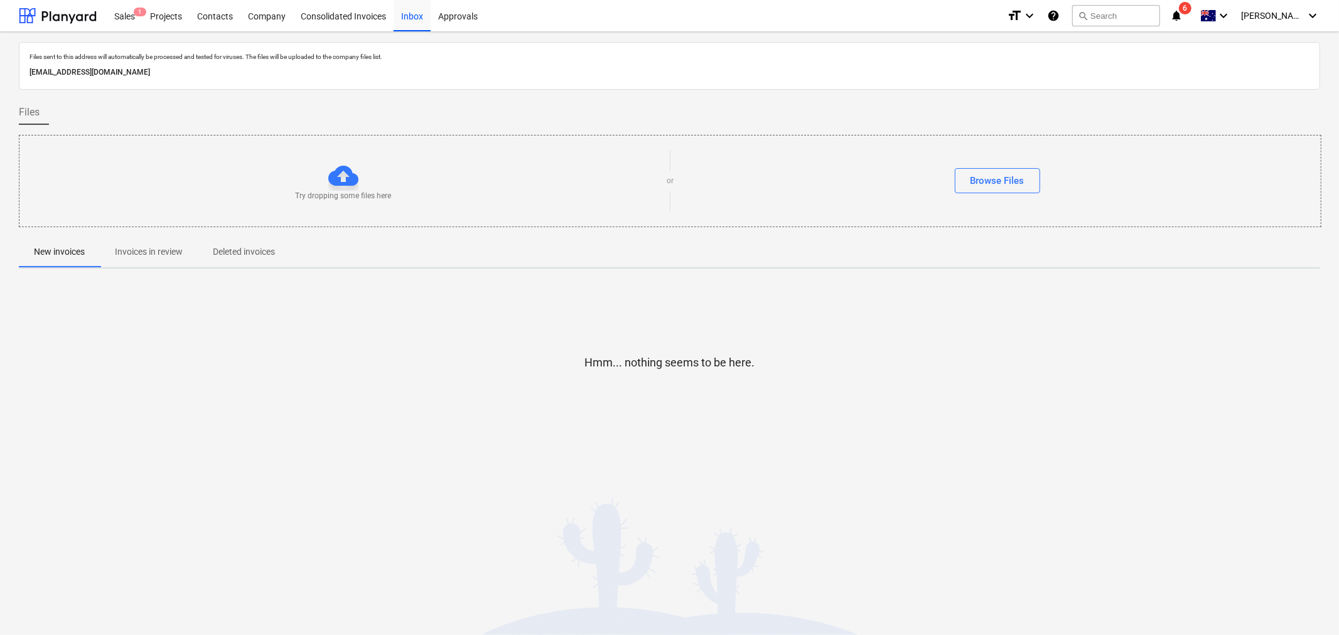
click at [119, 260] on span "Invoices in review" at bounding box center [149, 252] width 98 height 21
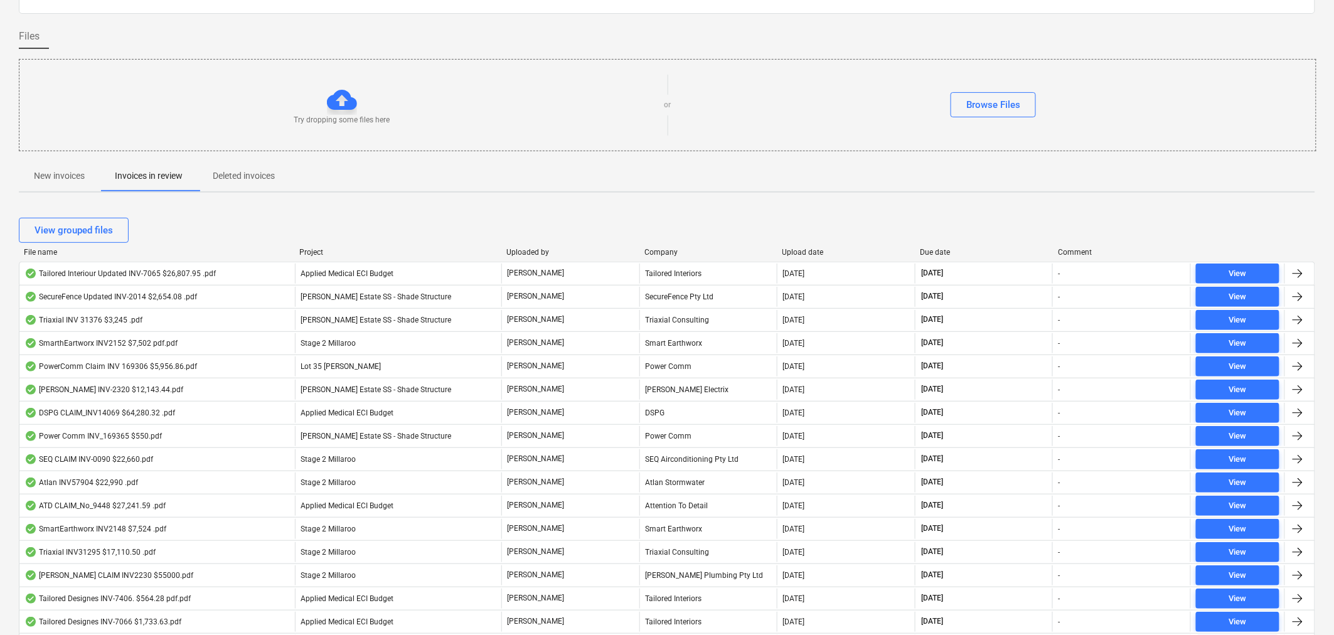
scroll to position [28, 0]
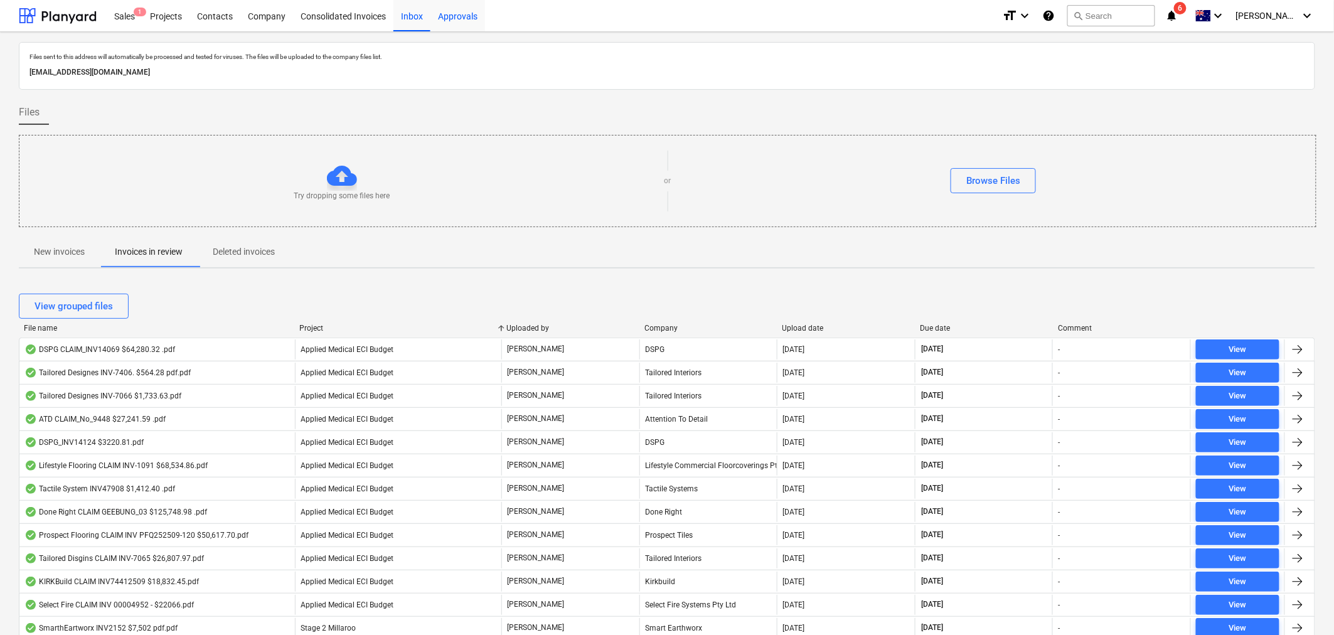
click at [463, 20] on div "Approvals" at bounding box center [458, 15] width 55 height 32
